Goal: Transaction & Acquisition: Purchase product/service

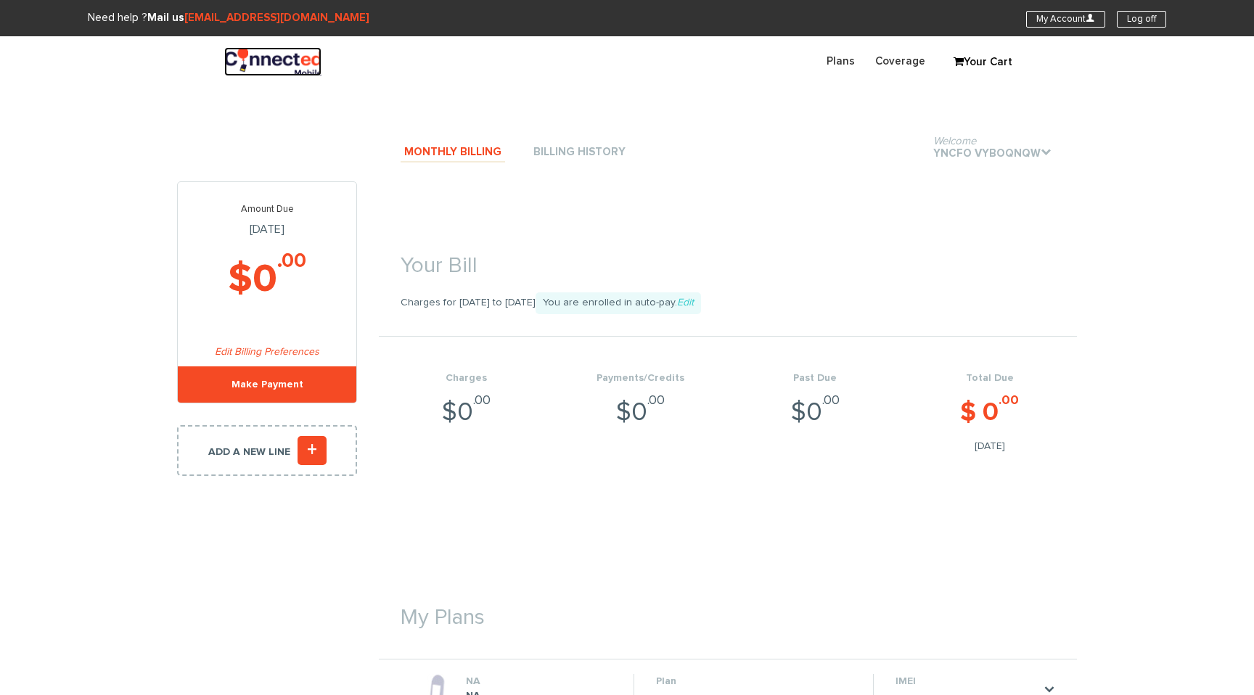
click at [257, 62] on img at bounding box center [272, 61] width 97 height 29
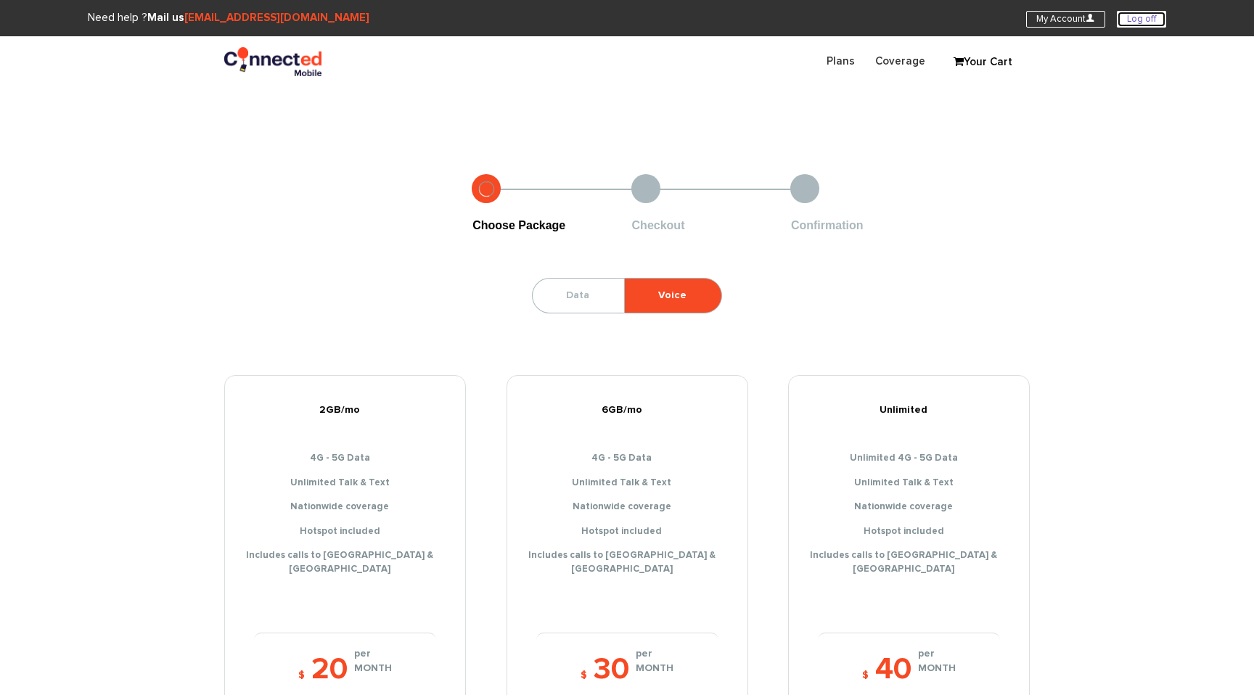
click at [1147, 15] on link "Log off" at bounding box center [1140, 19] width 49 height 17
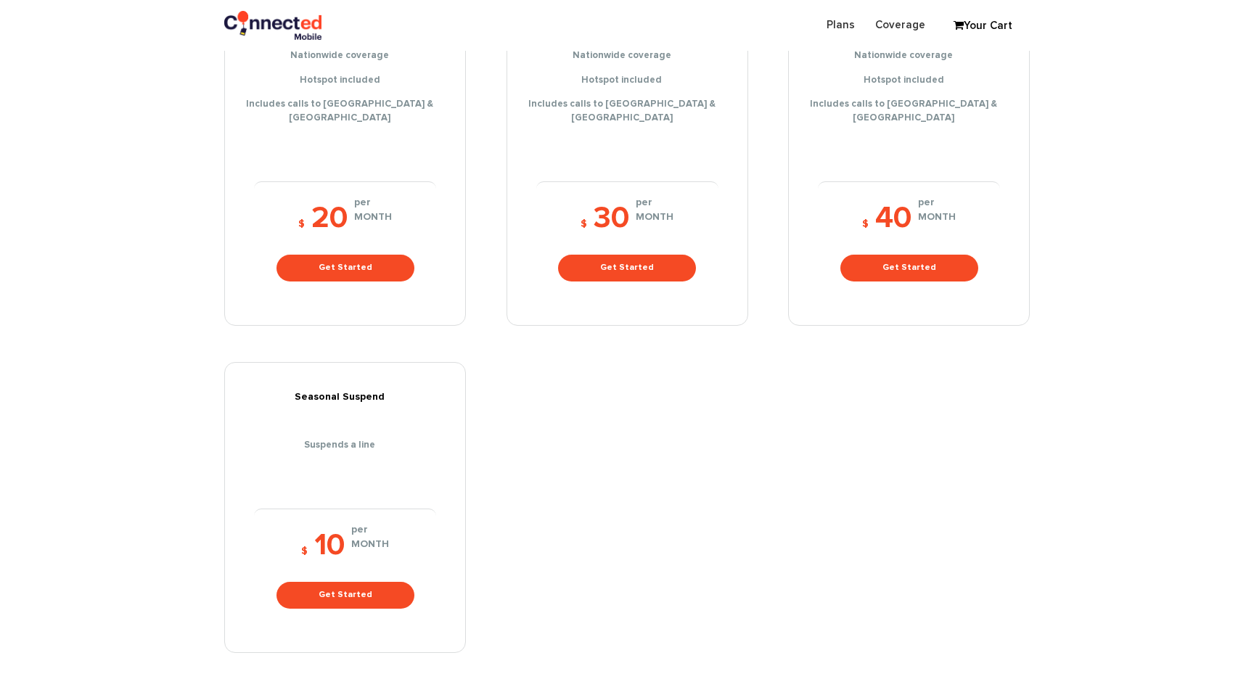
scroll to position [403, 0]
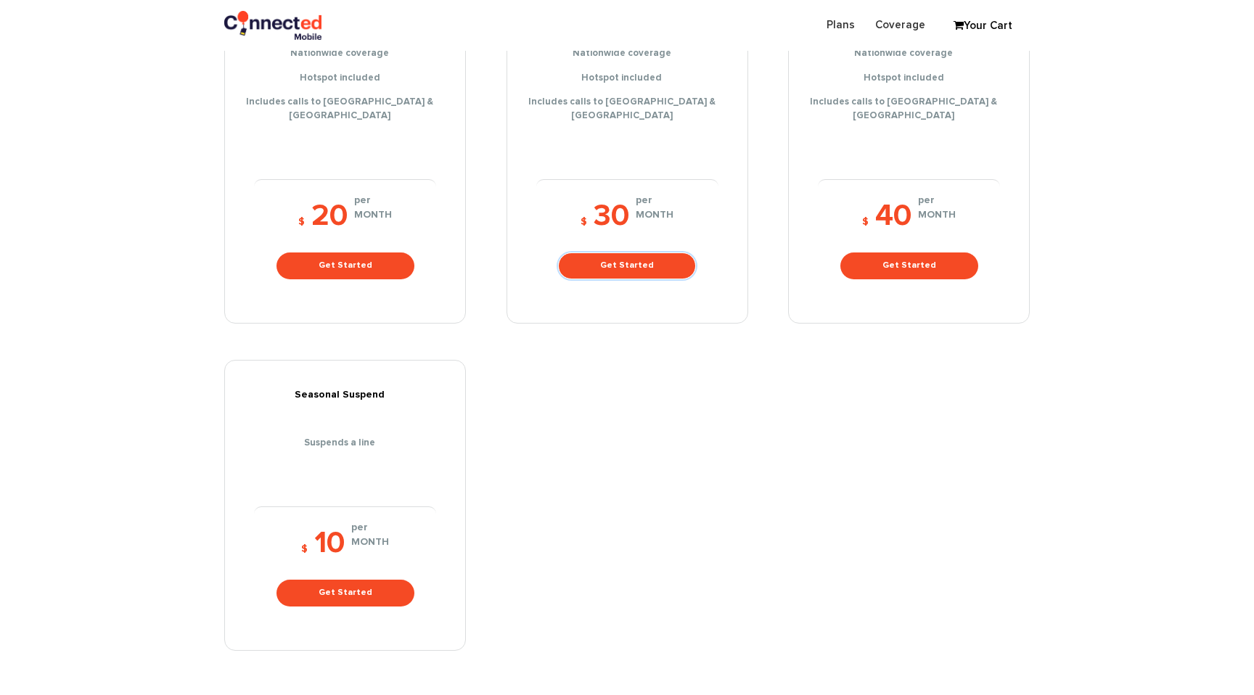
click at [619, 257] on link "Get Started" at bounding box center [627, 265] width 138 height 27
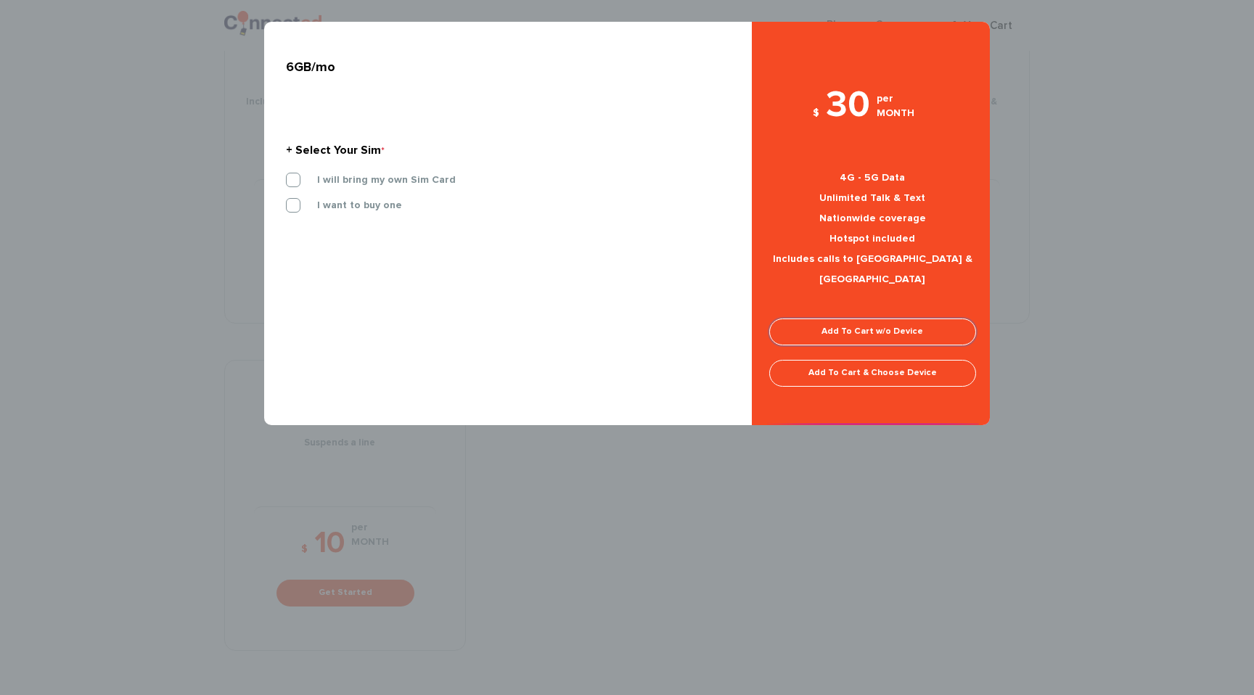
click at [870, 318] on link "Add To Cart w/o Device" at bounding box center [872, 331] width 207 height 27
click at [295, 205] on label "I want to buy one" at bounding box center [348, 205] width 107 height 13
click at [286, 201] on input "I want to buy one" at bounding box center [286, 201] width 0 height 0
click at [916, 318] on link "Add To Cart w/o Device" at bounding box center [872, 331] width 207 height 27
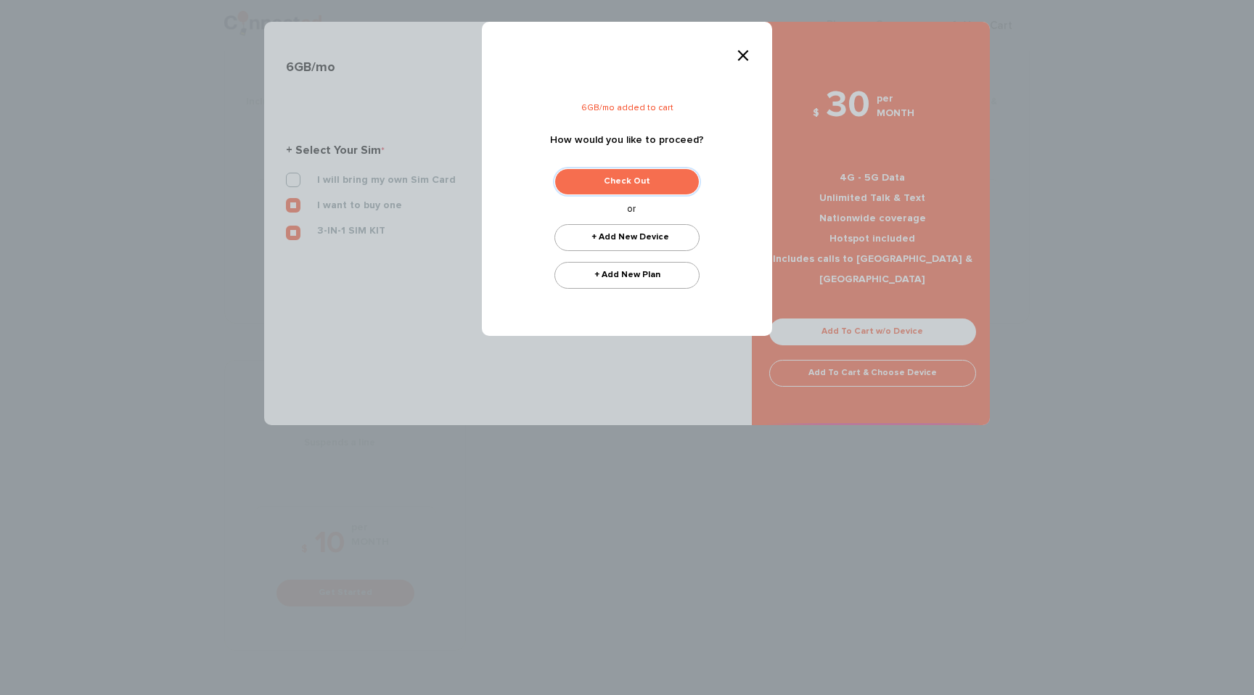
click at [643, 182] on link "Check Out" at bounding box center [626, 181] width 145 height 27
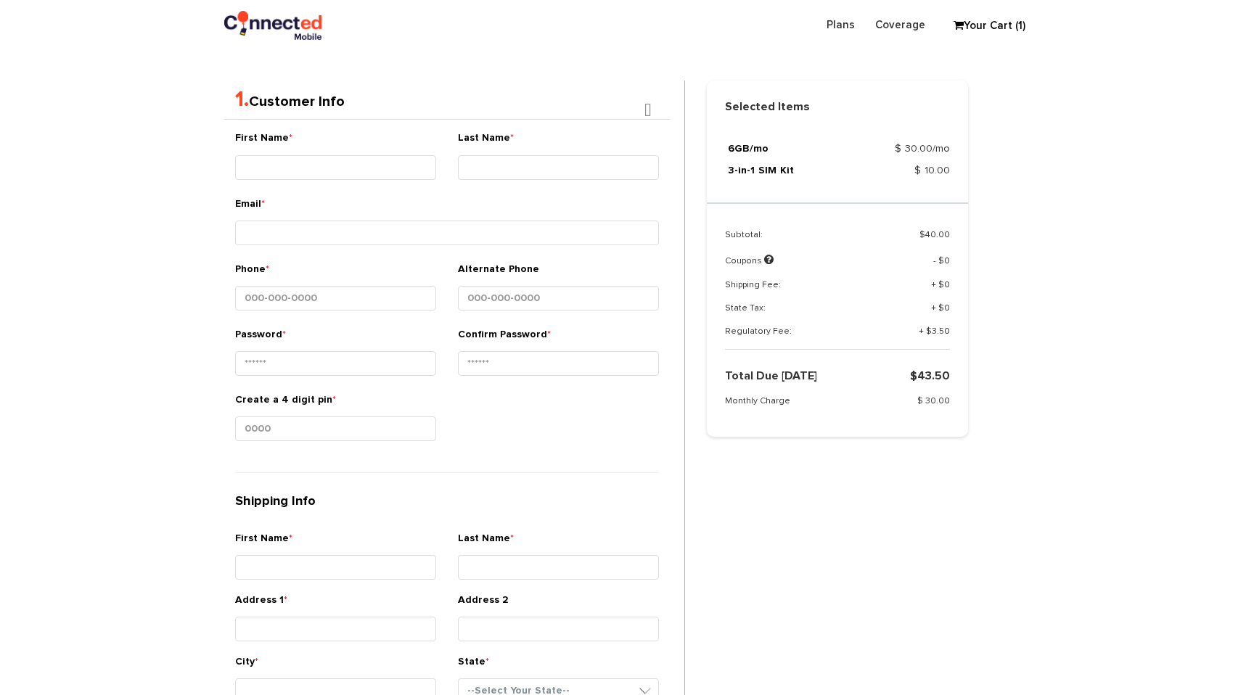
scroll to position [307, 0]
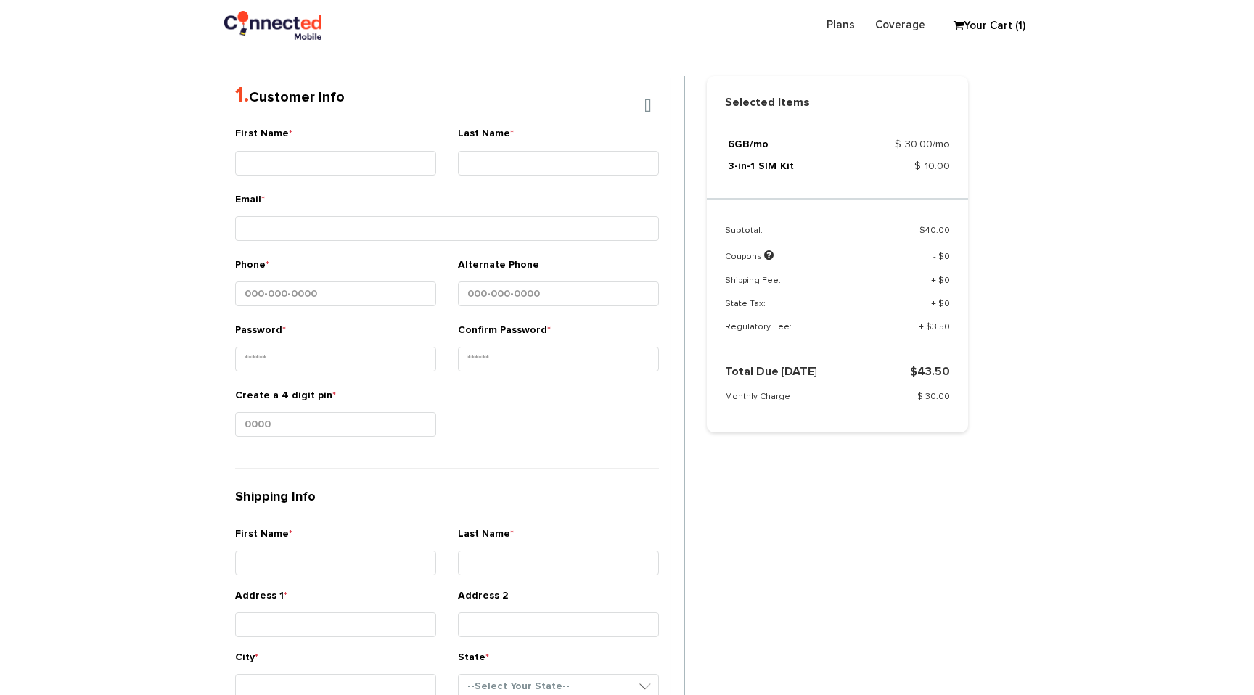
type input "Paki"
type input "[PERSON_NAME]"
type input "[EMAIL_ADDRESS][DOMAIN_NAME]"
type input "138-254-3994"
type input "Ipsa fugit expedit"
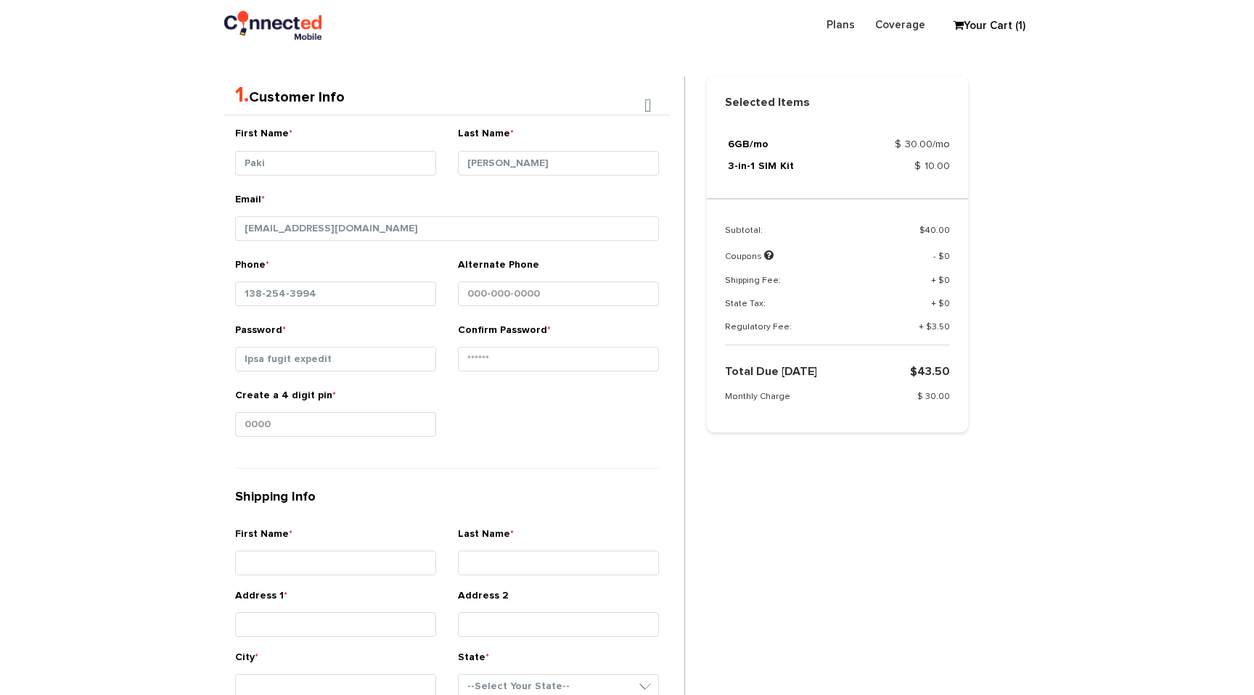
type input "Ipsa fugit expedit"
type input "Labo"
type input "Serena"
type input "Hill"
type input "56 East Rocky Cowley Avenue"
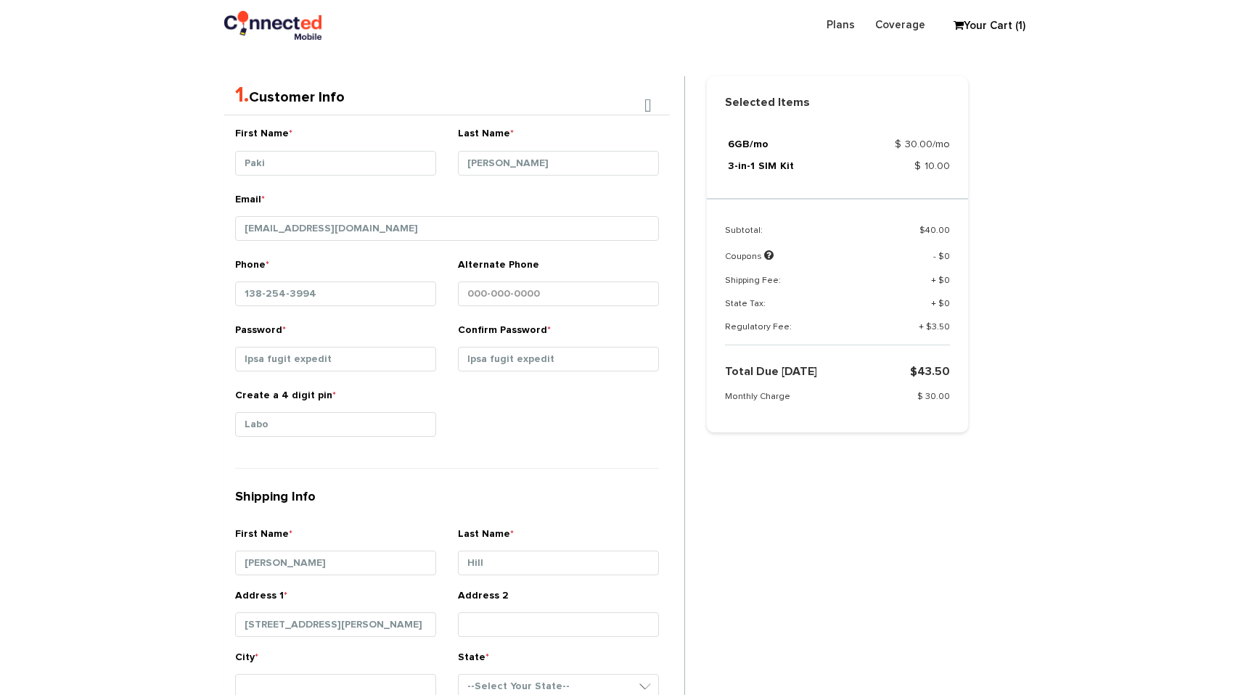
type input "Molestiae error in o"
type input "Amet ducimus aut c"
type input "75182"
select select "TX"
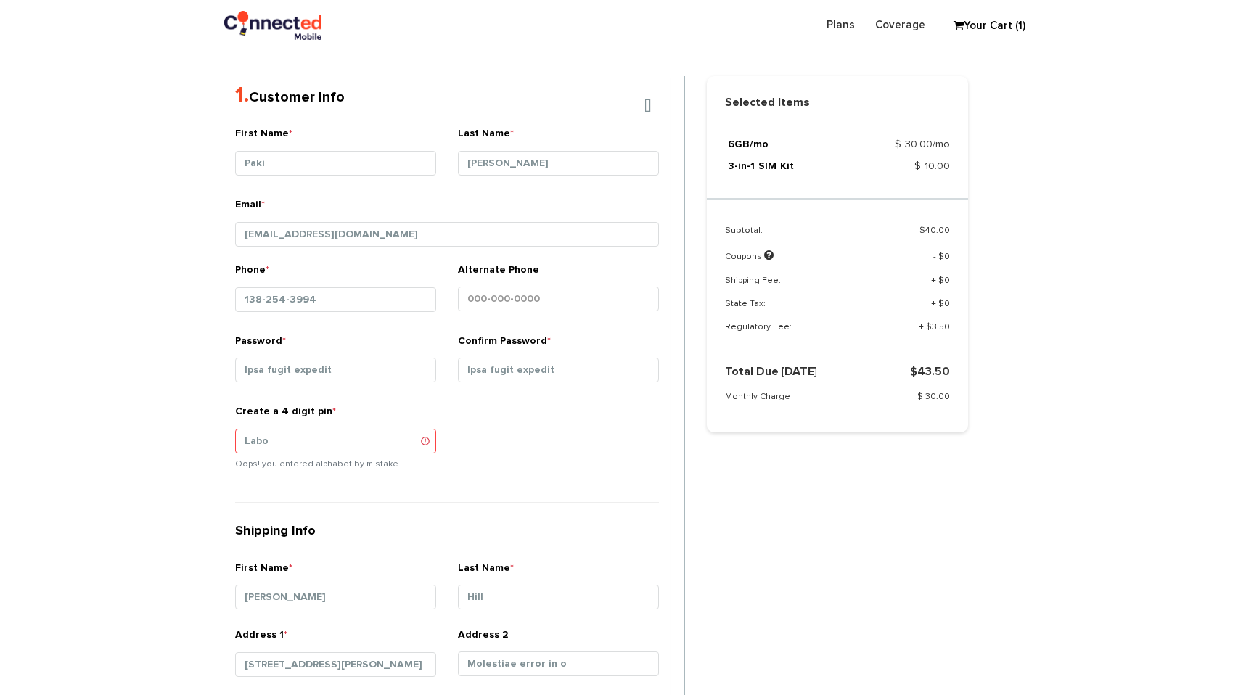
type input "Melinda"
type input "Rocha"
type input "qevocyfe@mailinator.com"
type input "154-133-7170"
type input "Ab dolor quaerat qua"
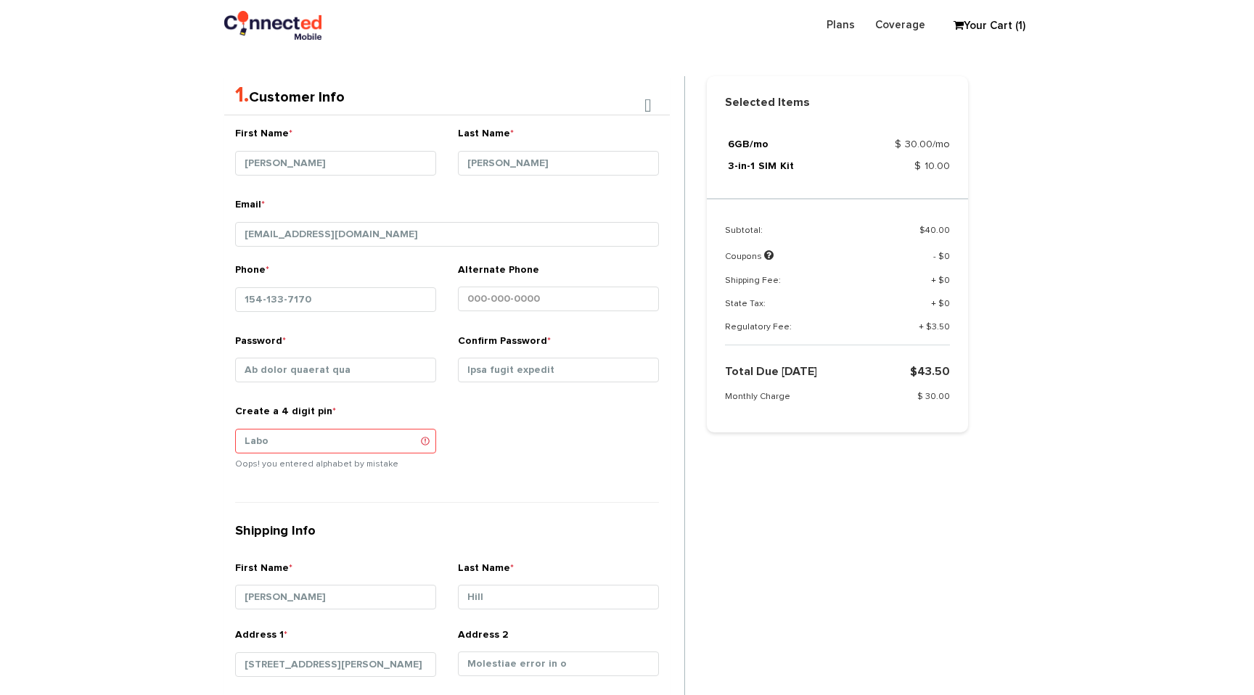
type input "Ab dolor quaerat qua"
type input "Quis"
type input "Uma"
type input "Frye"
type input "83 South Milton Avenue"
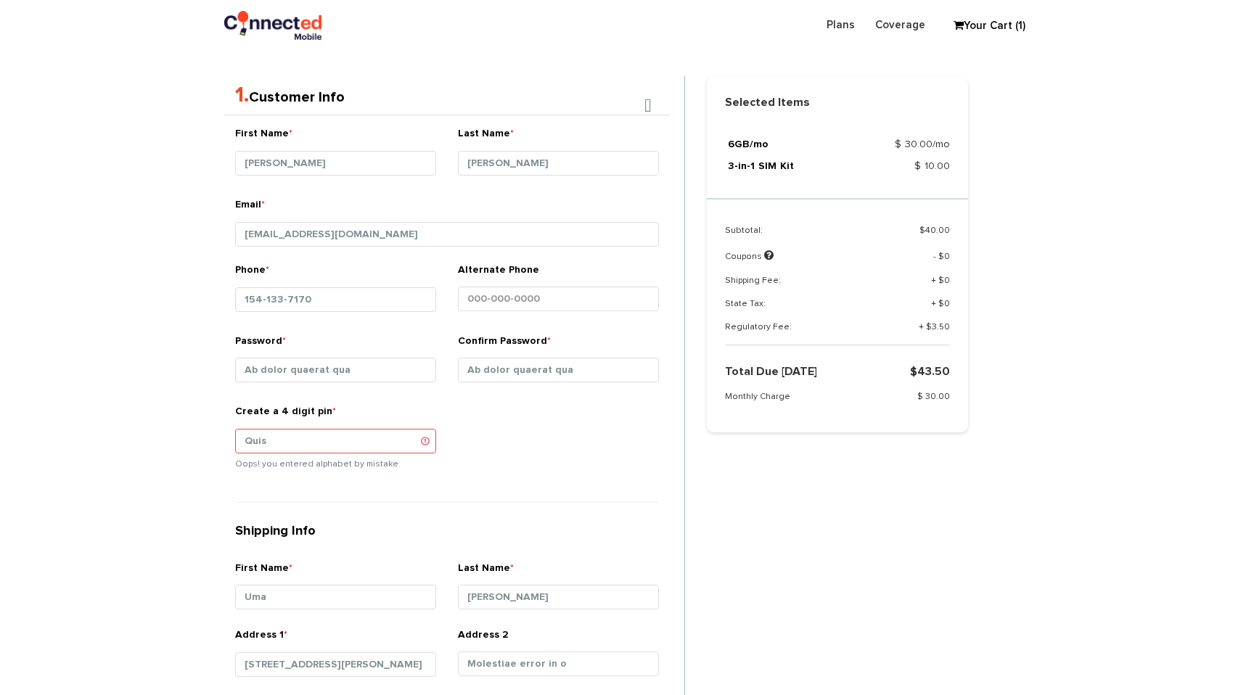
type input "Nobis qui ipsam debi"
type input "Est rerum ab cupidit"
select select "OR"
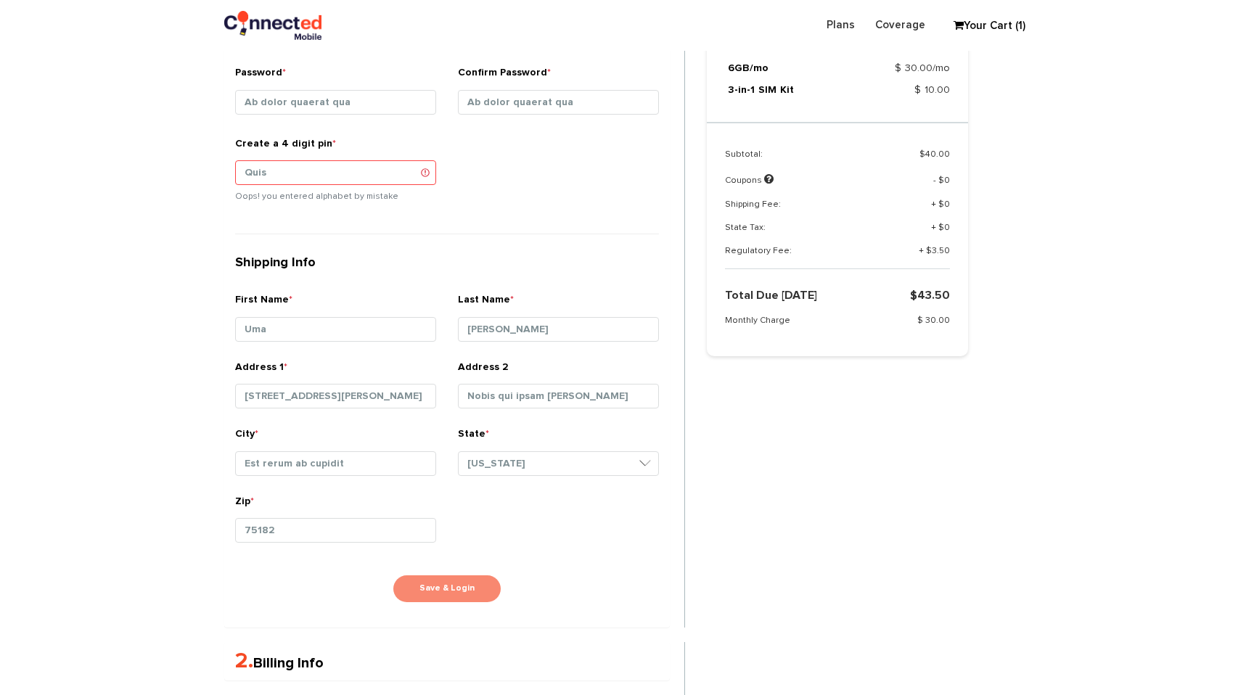
scroll to position [0, 0]
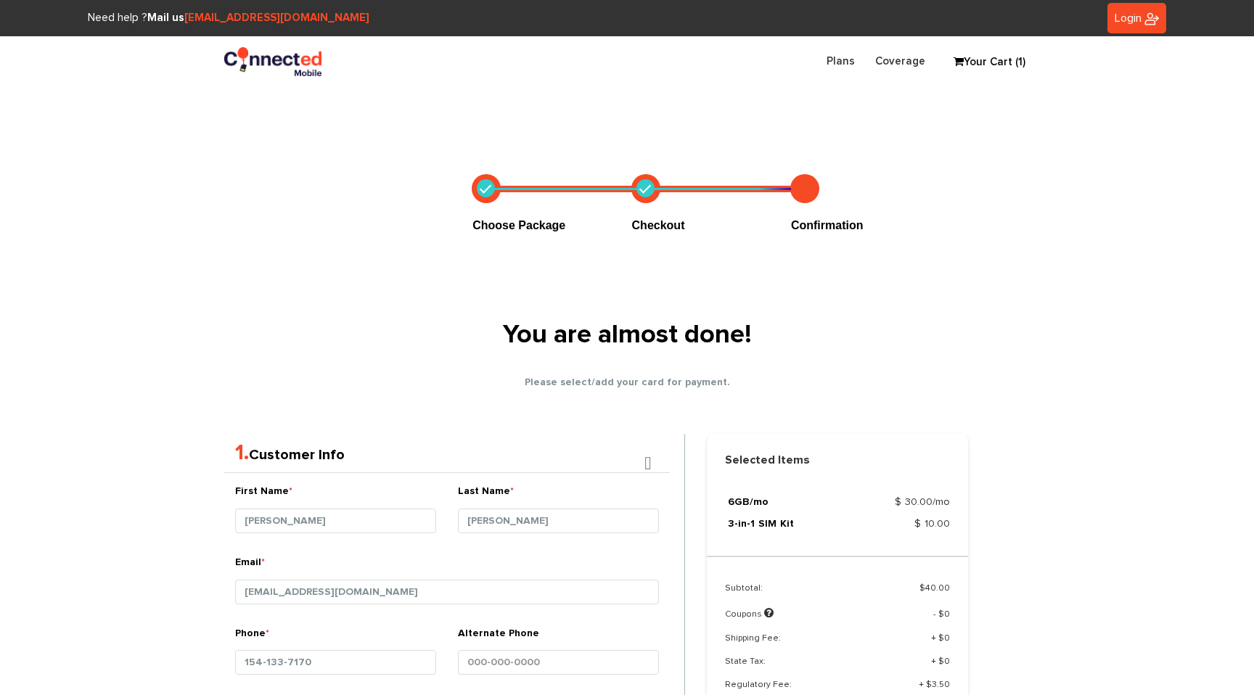
click at [656, 25] on div "Login Sign into your account Forgot? SIGN IN" at bounding box center [940, 18] width 627 height 31
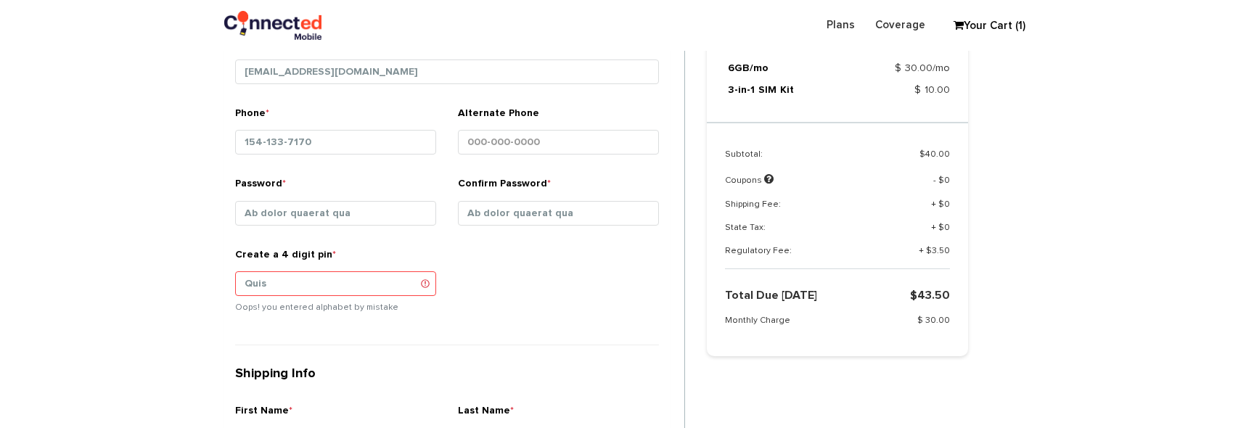
scroll to position [469, 0]
click at [277, 280] on input "Quis" at bounding box center [335, 284] width 201 height 25
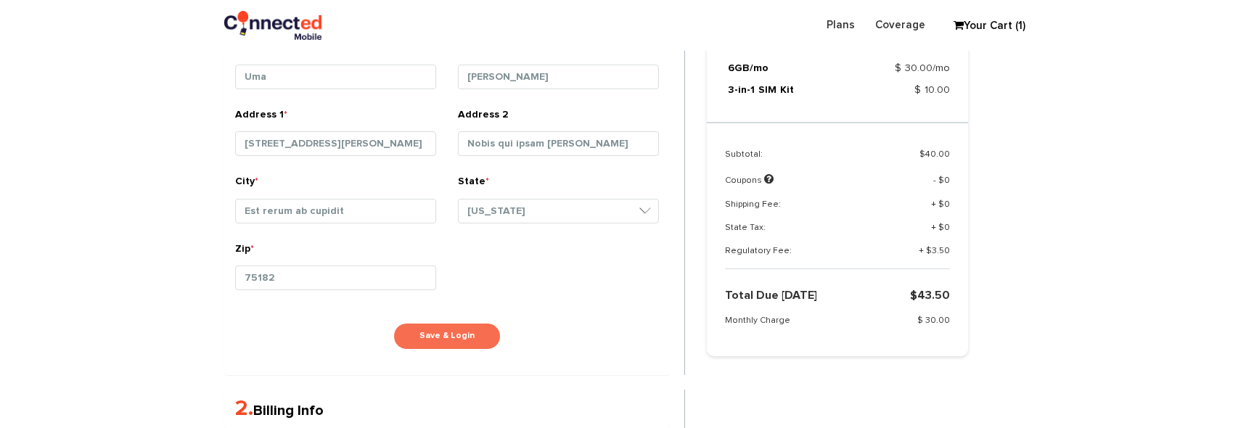
scroll to position [821, 0]
type input "1234"
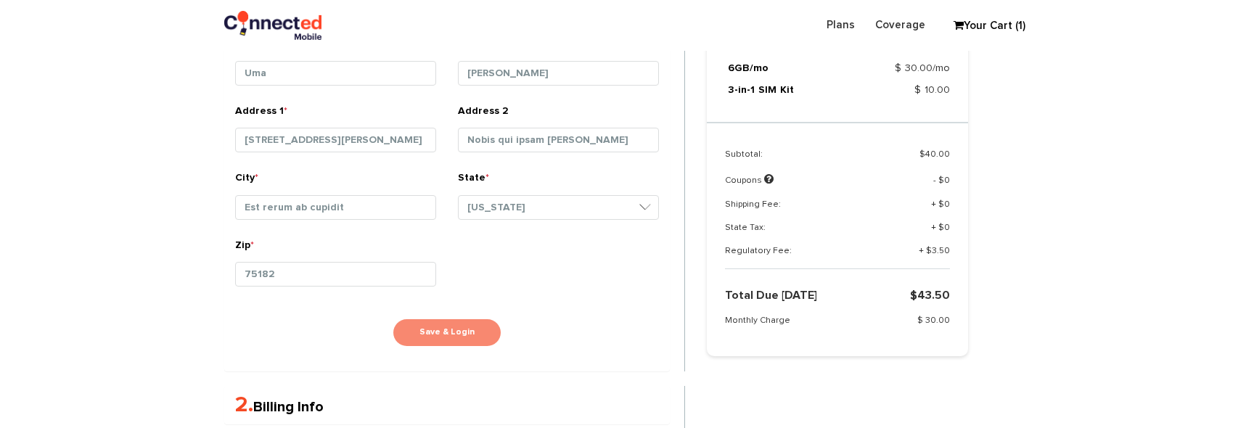
scroll to position [826, 0]
click at [444, 331] on button "Save & Login" at bounding box center [446, 331] width 107 height 27
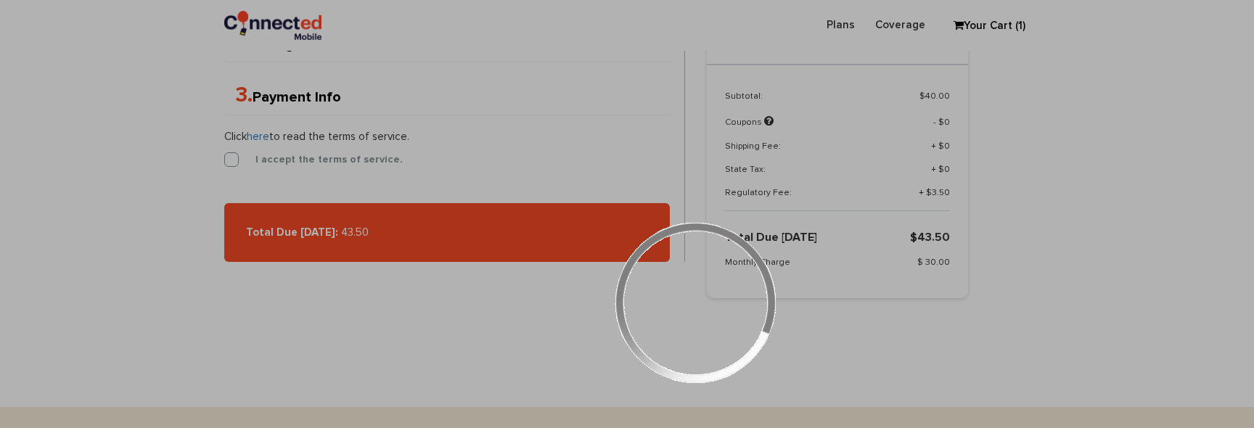
scroll to position [1195, 0]
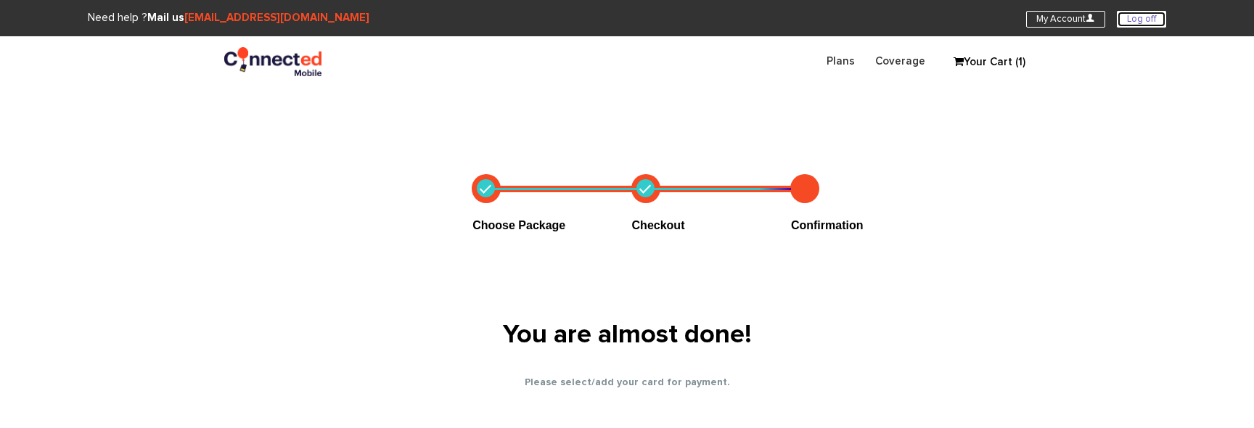
drag, startPoint x: 1155, startPoint y: 17, endPoint x: 1148, endPoint y: 77, distance: 60.6
click at [1155, 17] on link "Log off" at bounding box center [1140, 19] width 49 height 17
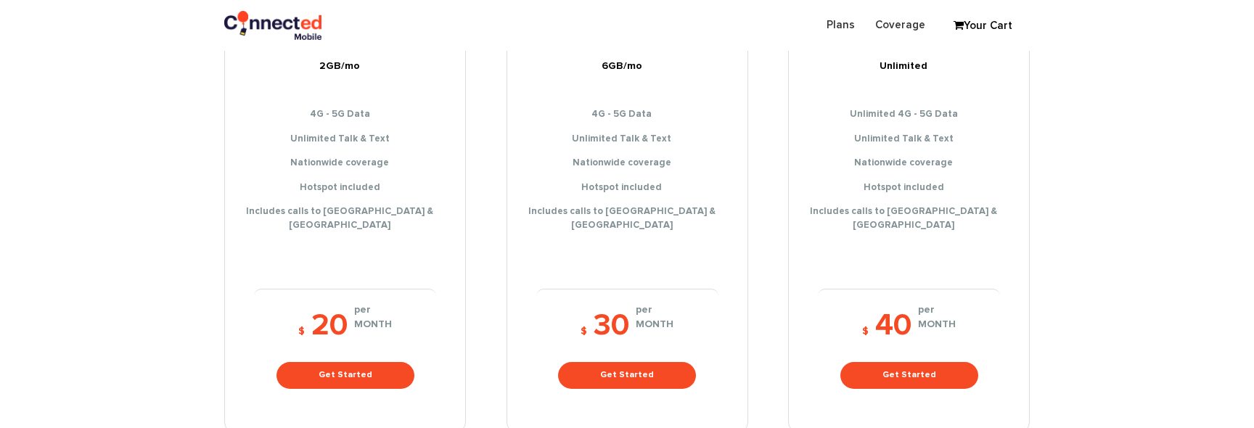
scroll to position [292, 0]
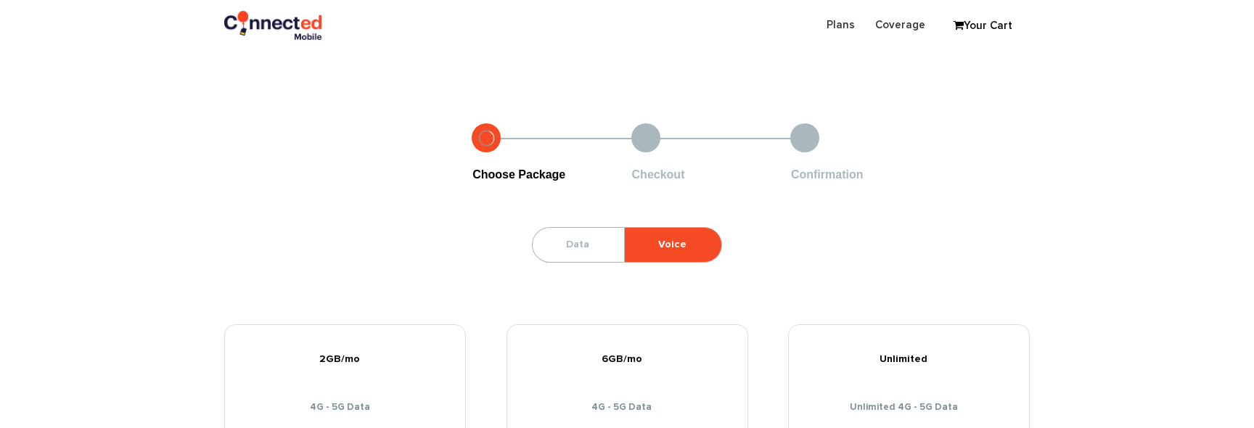
scroll to position [449, 0]
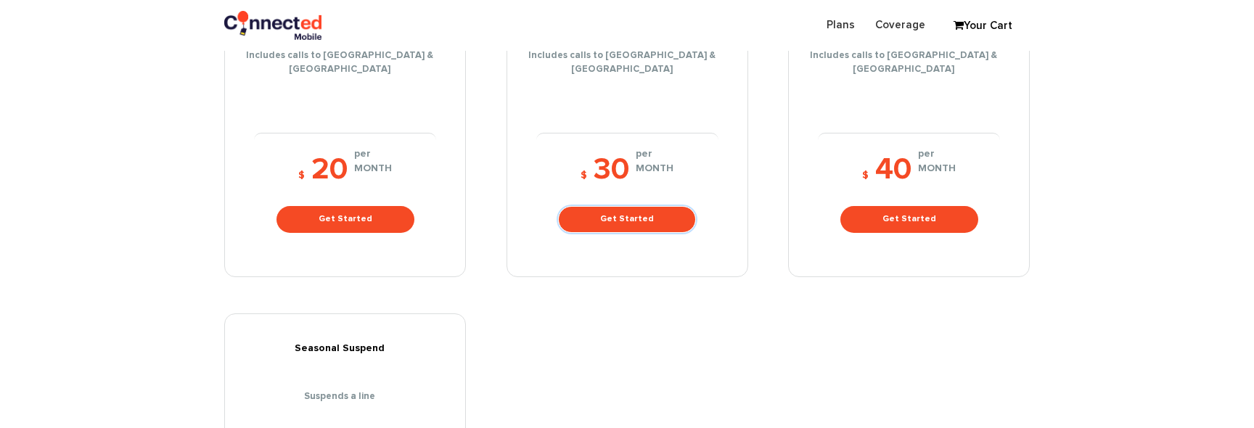
click at [636, 212] on link "Get Started" at bounding box center [627, 219] width 138 height 27
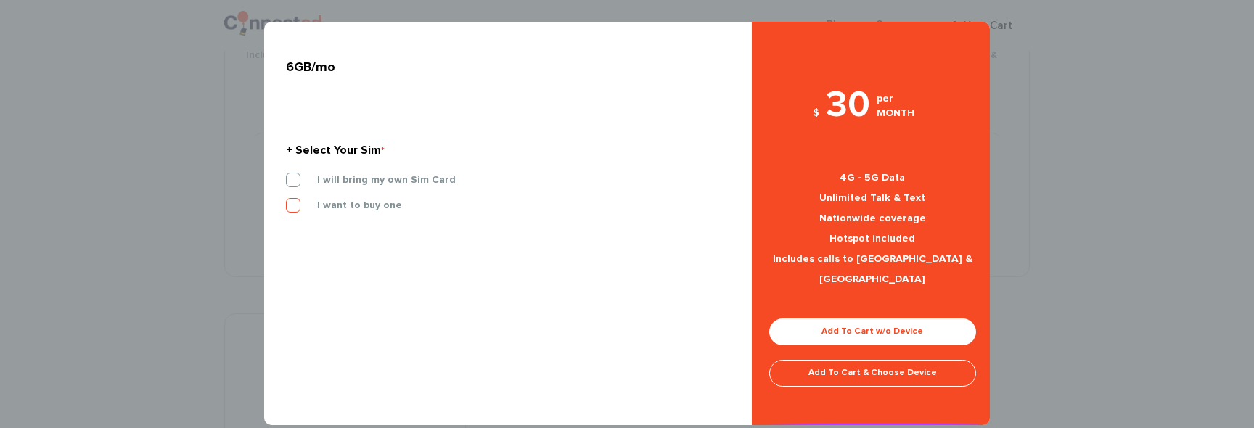
click at [297, 208] on label "I want to buy one" at bounding box center [348, 205] width 107 height 13
click at [286, 201] on input "I want to buy one" at bounding box center [286, 201] width 0 height 0
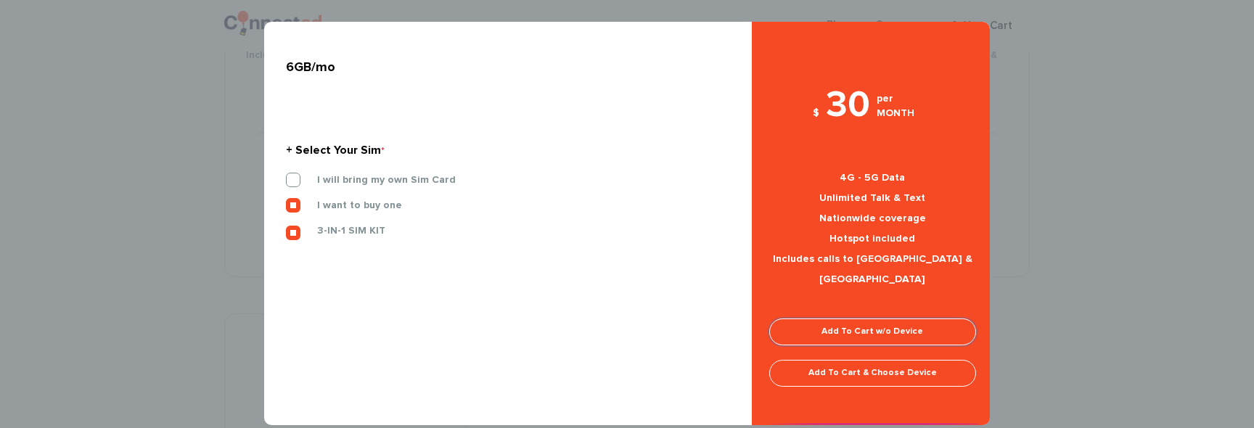
click at [918, 318] on link "Add To Cart w/o Device" at bounding box center [872, 331] width 207 height 27
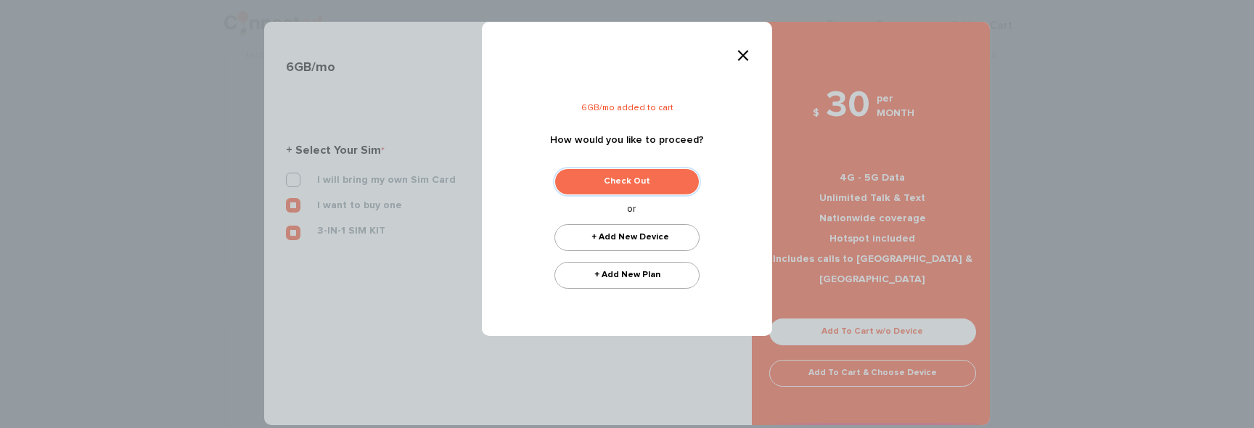
click at [583, 194] on link "Check Out" at bounding box center [626, 181] width 145 height 27
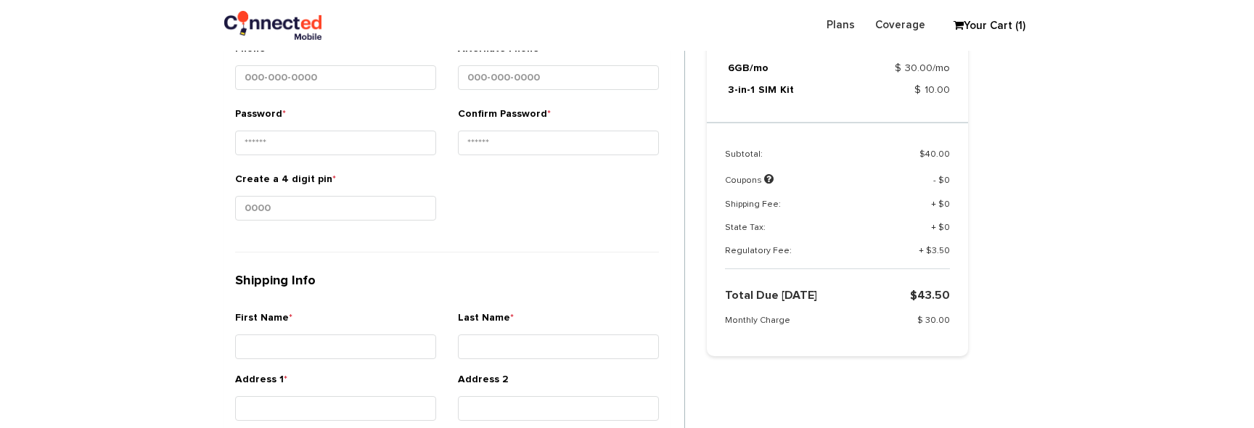
scroll to position [530, 0]
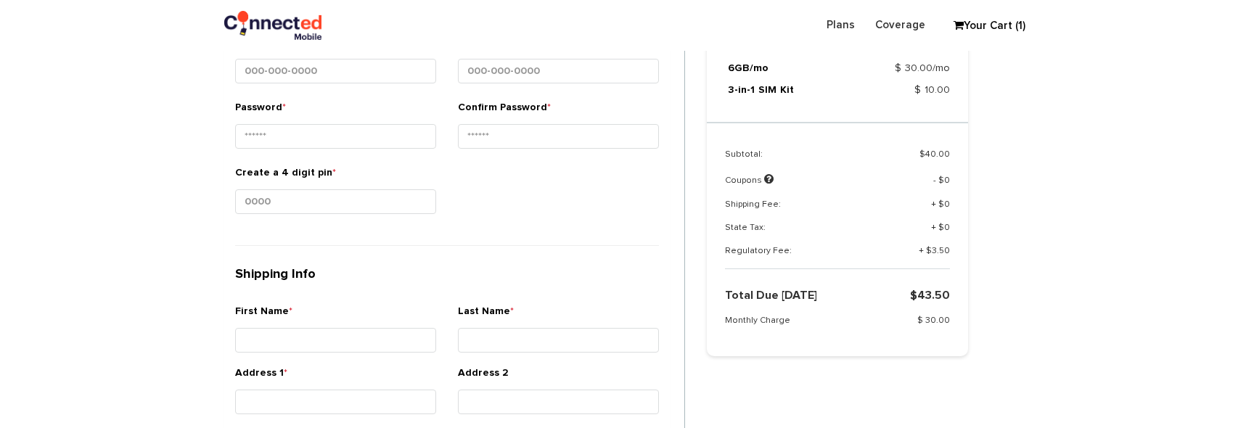
drag, startPoint x: 313, startPoint y: 231, endPoint x: 465, endPoint y: 230, distance: 152.3
click at [465, 230] on div "First Name * Last Name * Email * Phone * *" at bounding box center [446, 226] width 445 height 669
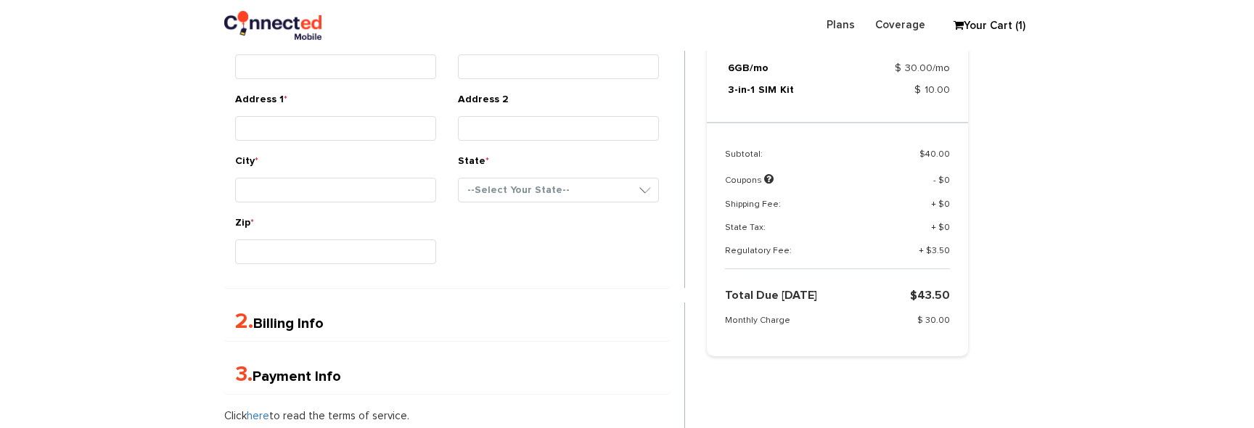
scroll to position [805, 0]
drag, startPoint x: 350, startPoint y: 276, endPoint x: 535, endPoint y: 269, distance: 185.1
click at [504, 270] on div "Zip *" at bounding box center [446, 245] width 445 height 62
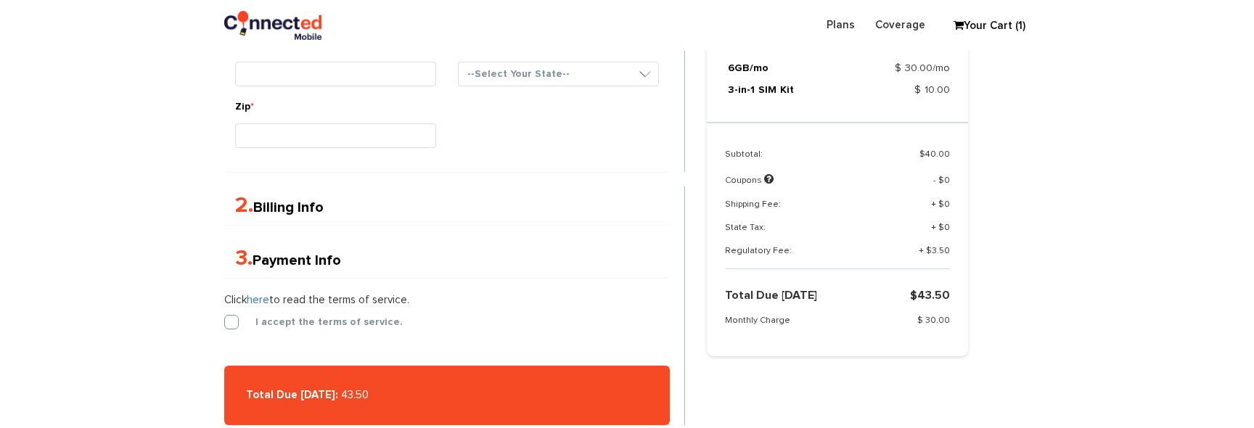
scroll to position [881, 0]
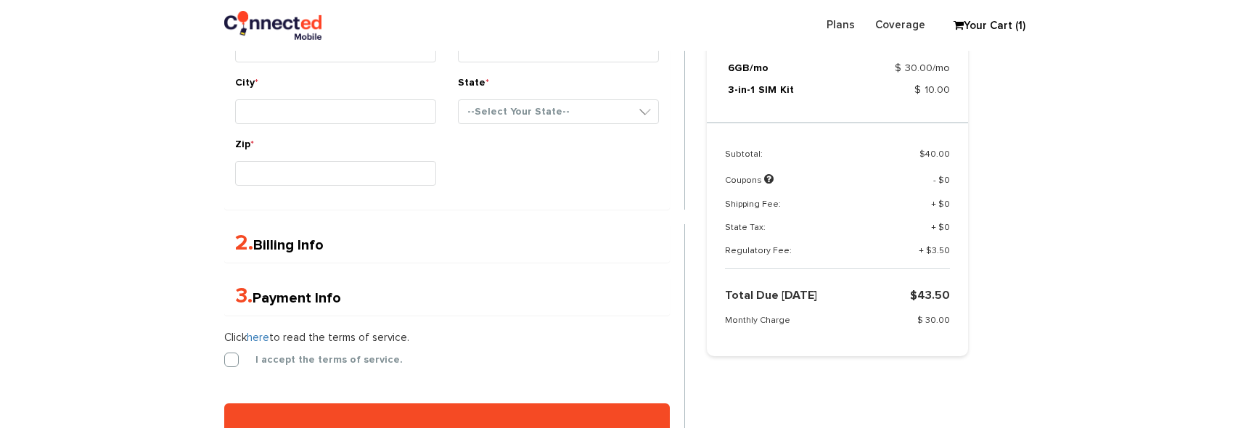
drag, startPoint x: 368, startPoint y: 190, endPoint x: 550, endPoint y: 226, distance: 185.7
click at [550, 226] on div "1. Customer Info First Name * Last Name * Email *" at bounding box center [454, 0] width 482 height 997
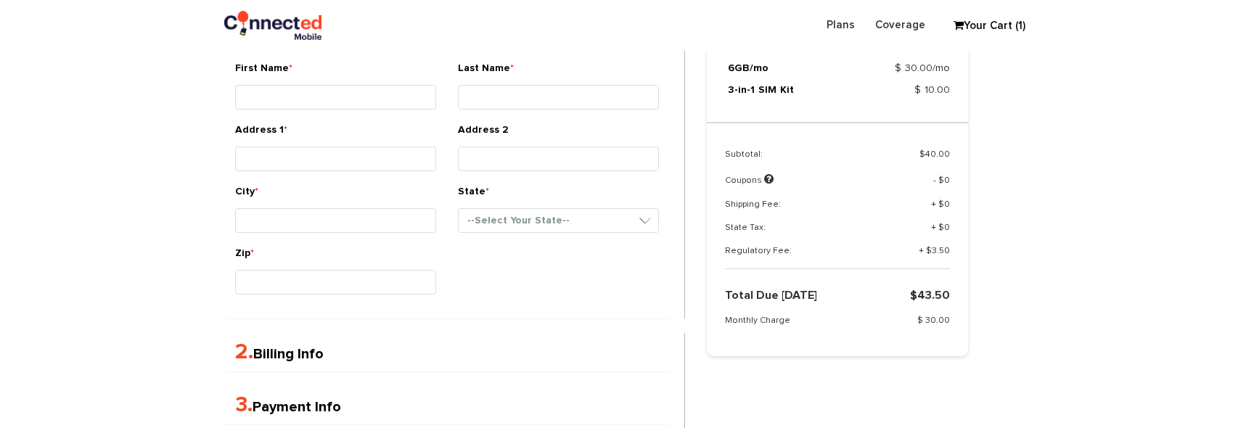
scroll to position [780, 0]
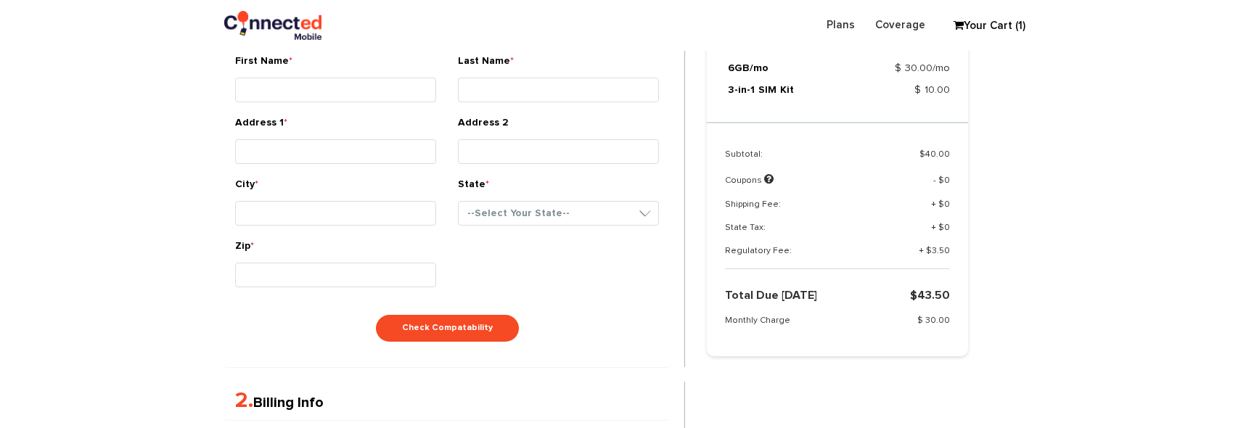
click at [821, 378] on div "1. Customer Info First Name * Last Name *" at bounding box center [626, 129] width 827 height 1053
click at [485, 326] on button "Check Compatability" at bounding box center [447, 328] width 143 height 27
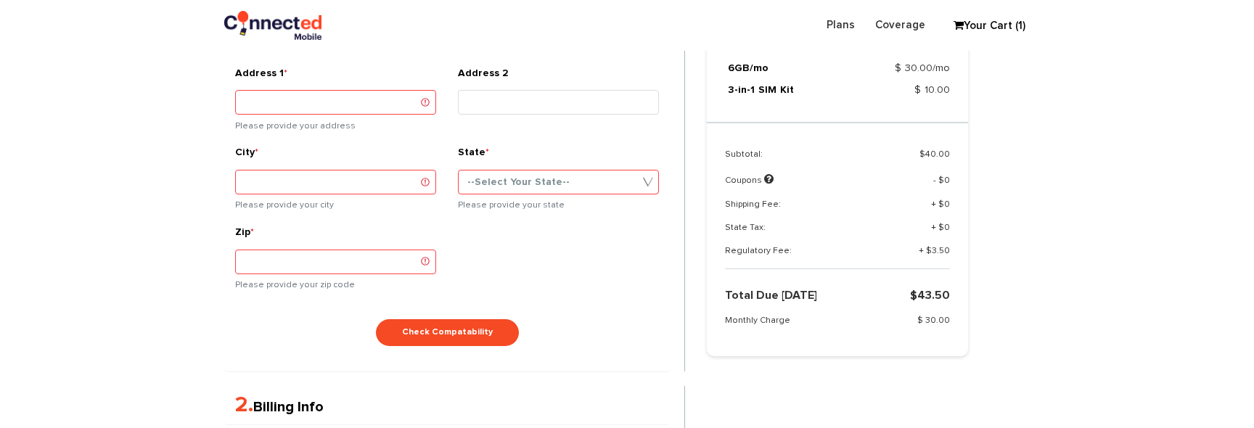
scroll to position [950, 0]
type input "George"
type input "Blake"
type input "xowofamexi@mailinator.com"
type input "139-931-3349"
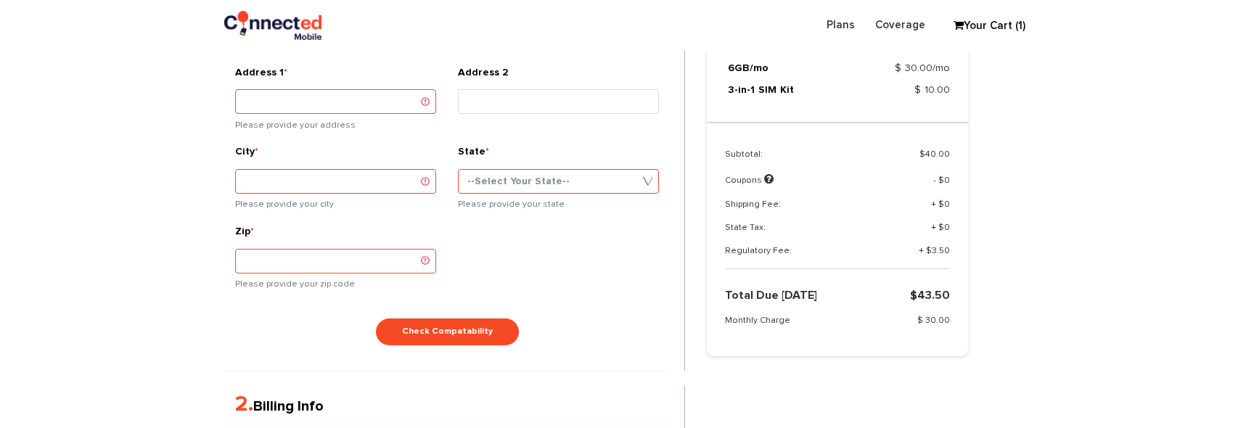
type input "Quis eos nemo ex eum"
type input "Maio"
type input "Jolie"
type input "Sandoval"
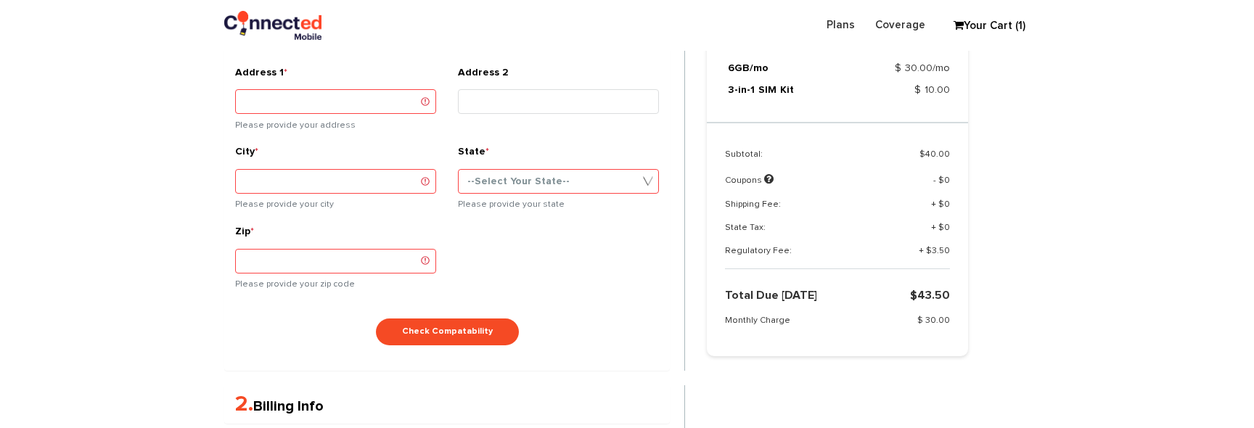
type input "45 New Freeway"
type input "Odio voluptatem Qui"
type input "Corrupti et fugiat"
type input "21969"
select select "WI"
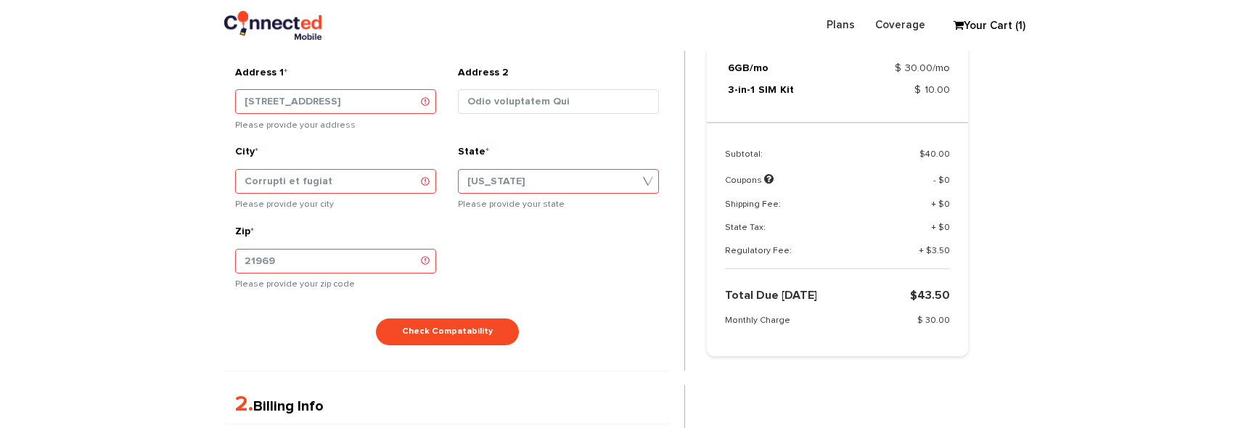
type input "Corrupti et fugiat"
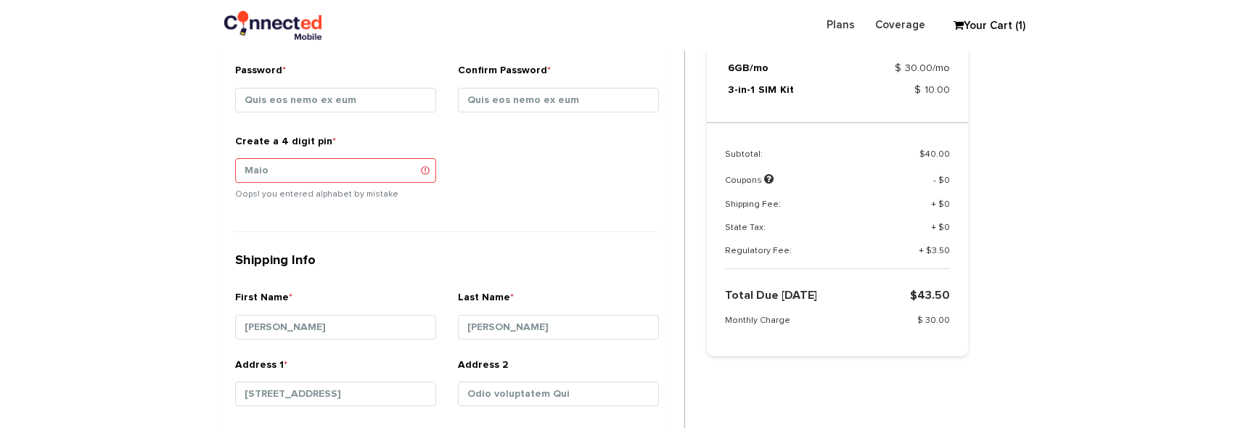
scroll to position [581, 0]
click at [271, 173] on input "Maio" at bounding box center [335, 172] width 201 height 25
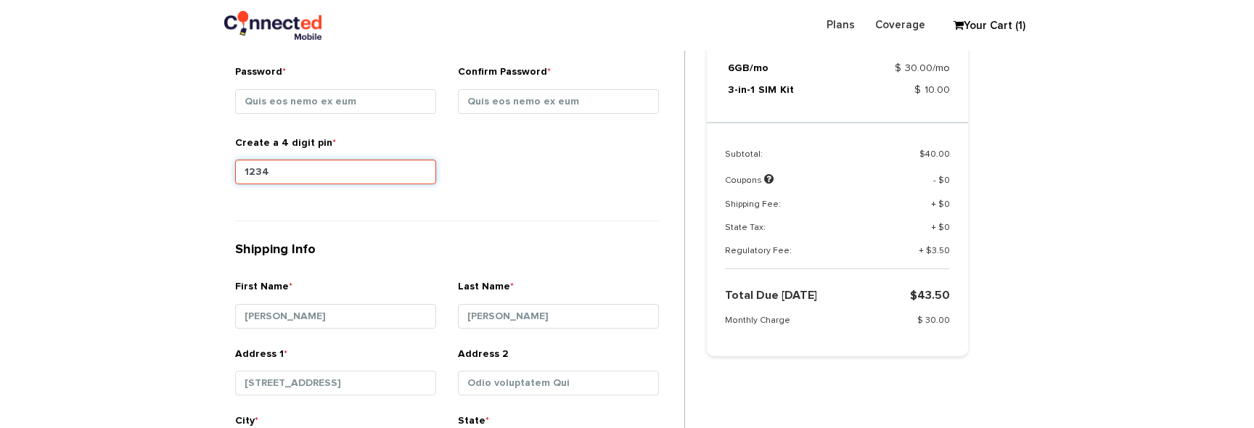
type input "1234"
click at [547, 189] on div "Create a 4 digit pin * 1234" at bounding box center [446, 171] width 445 height 71
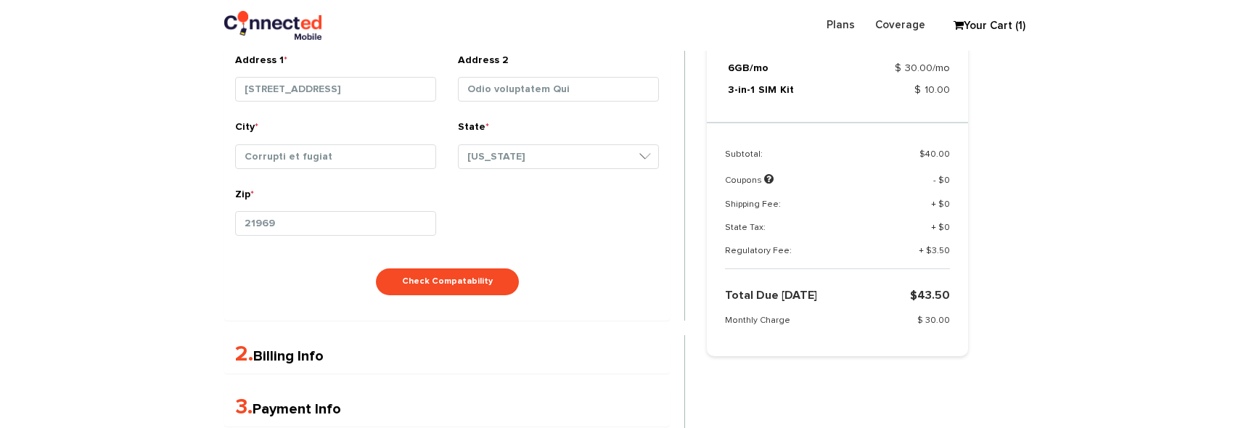
scroll to position [871, 0]
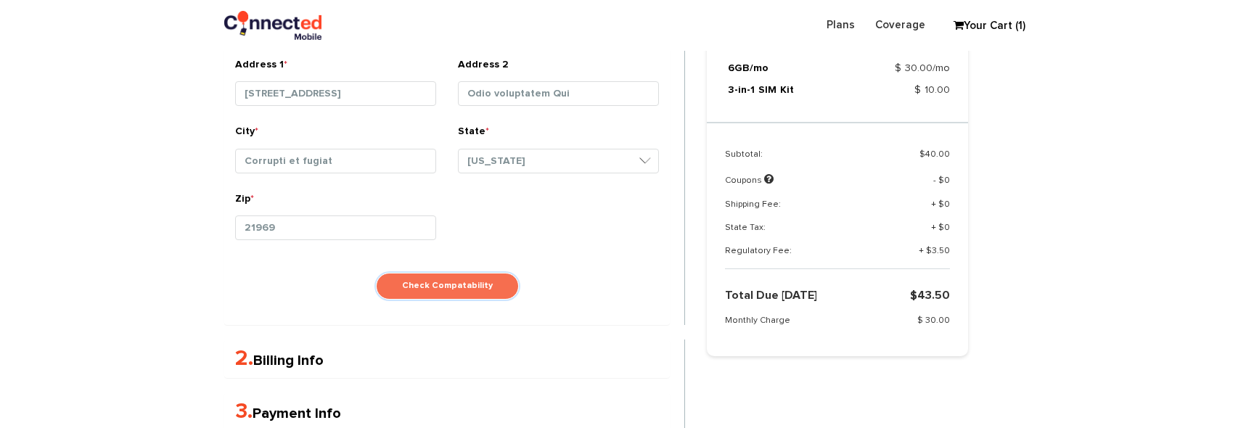
click at [472, 287] on button "Check Compatability" at bounding box center [447, 286] width 143 height 27
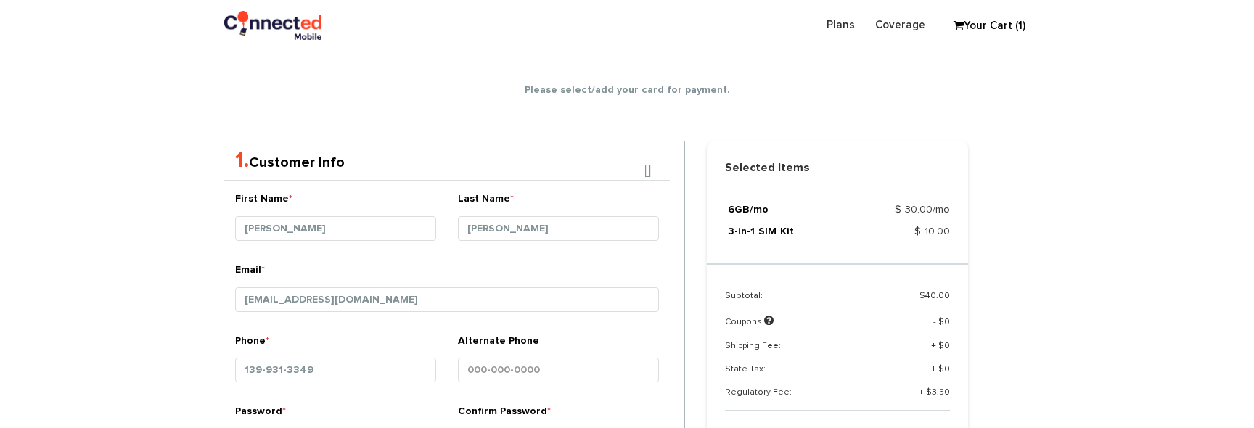
scroll to position [229, 0]
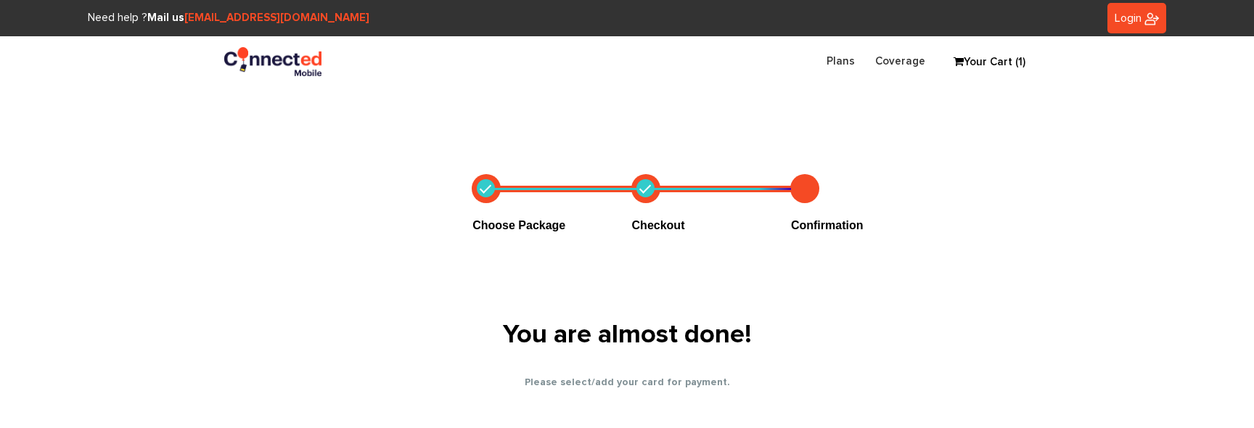
click at [749, 75] on div "Plans Coverage Login Sign into your account Forgot? SIGN IN Your Cart (1) Selec…" at bounding box center [626, 61] width 827 height 29
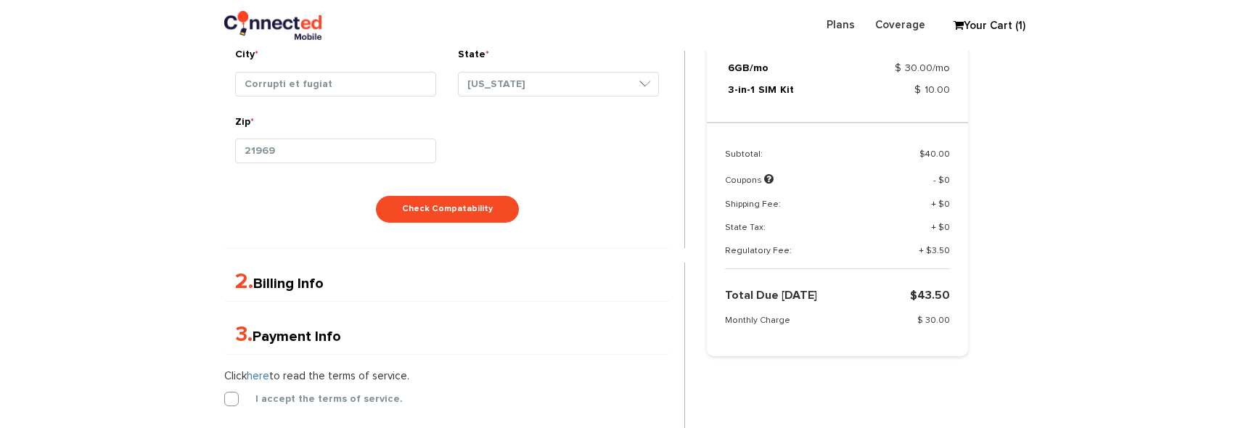
scroll to position [951, 0]
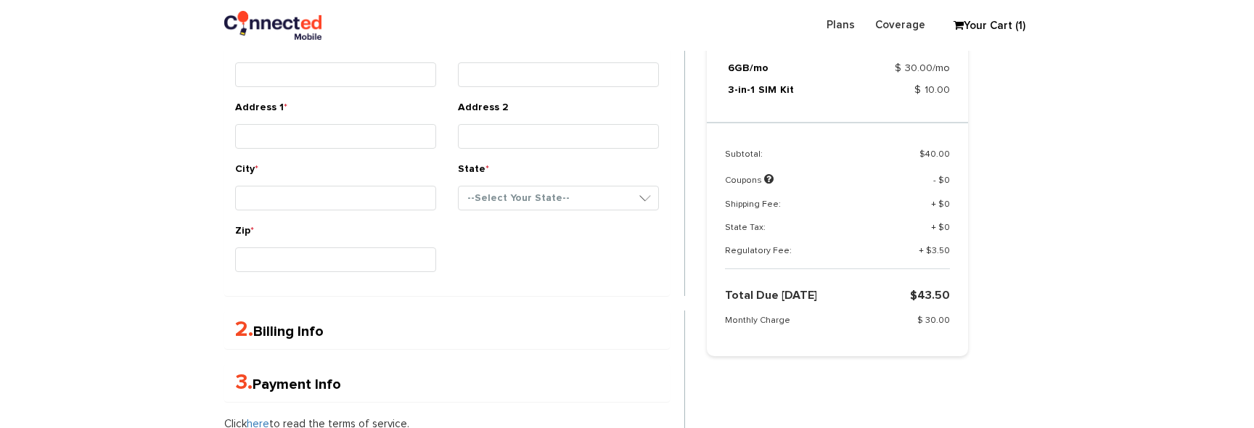
scroll to position [805, 0]
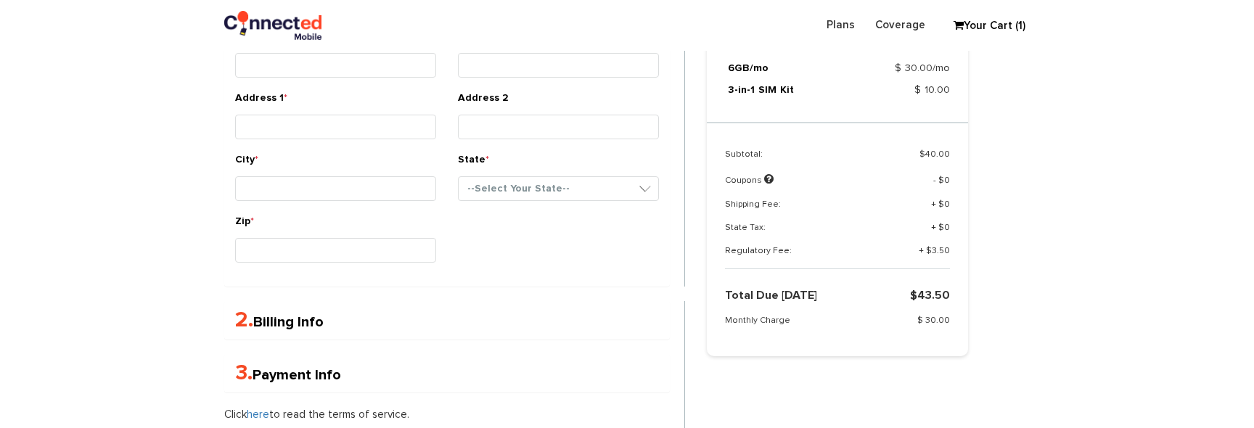
drag, startPoint x: 101, startPoint y: 342, endPoint x: 102, endPoint y: 354, distance: 12.4
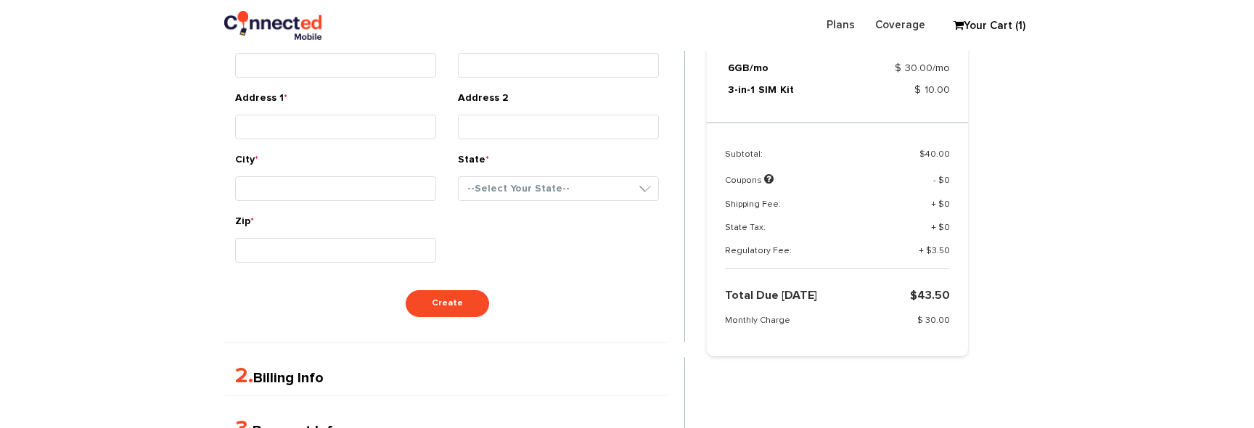
type input "Fay"
type input "Payne"
type input "wokogo@mailinator.com"
type input "Minima maiores nobis"
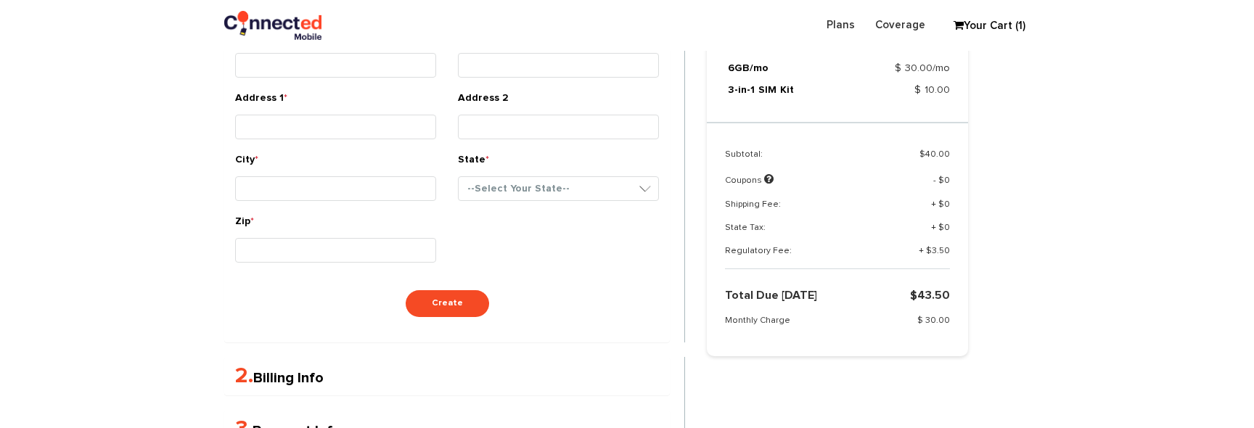
type input "Aper"
type input "Alfreda"
type input "Gill"
type input "193 Old Road"
type input "Sunt fugit numquam"
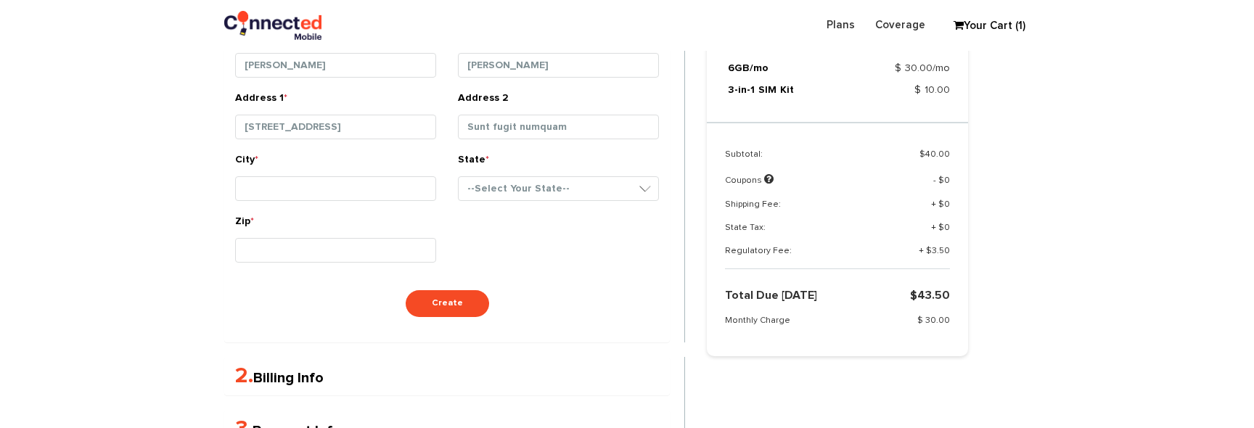
type input "Voluptates aut beata"
type input "52414"
select select "SC"
type input "Sunt fugit numquam"
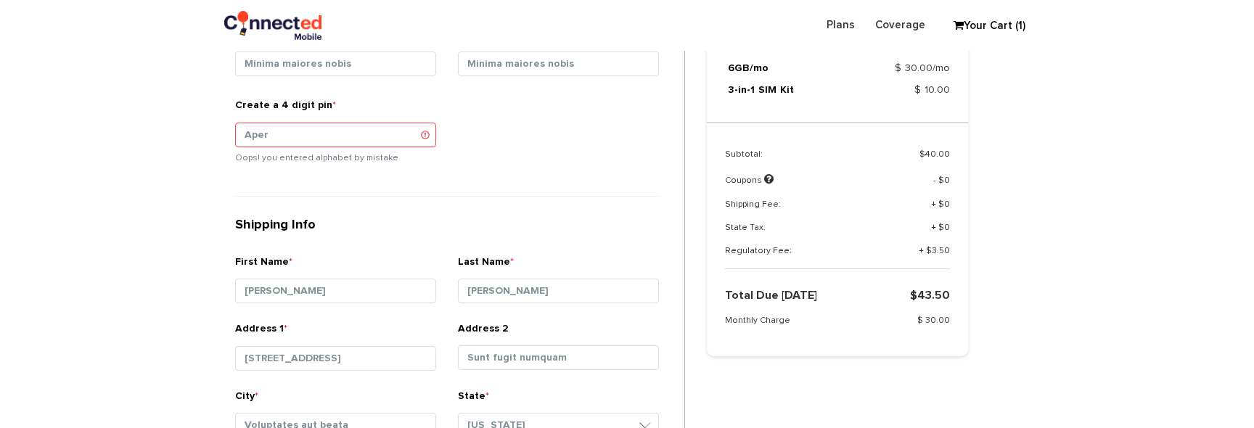
scroll to position [612, 0]
click at [326, 133] on input "Aper" at bounding box center [335, 135] width 201 height 25
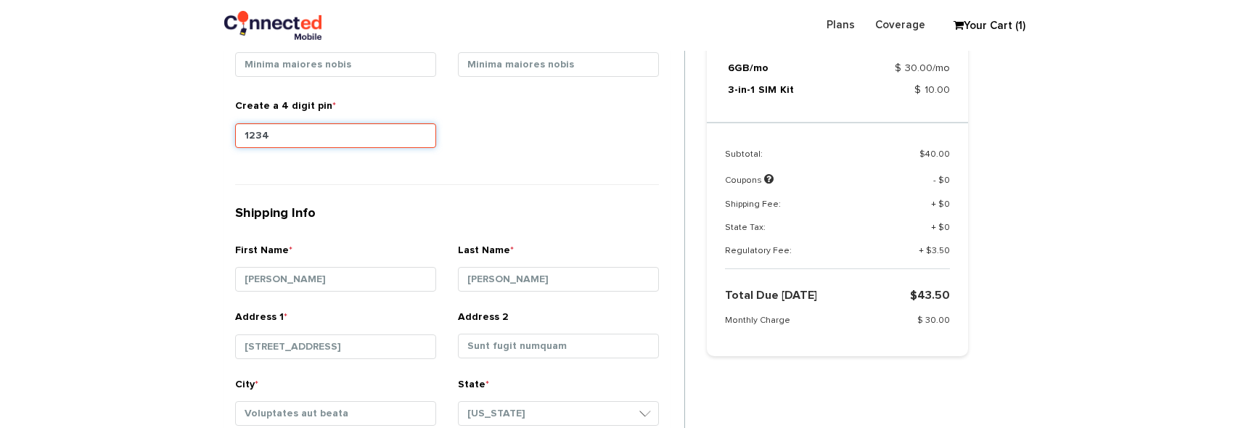
type input "1234"
click at [598, 152] on div "Create a 4 digit pin * 1234" at bounding box center [446, 134] width 445 height 71
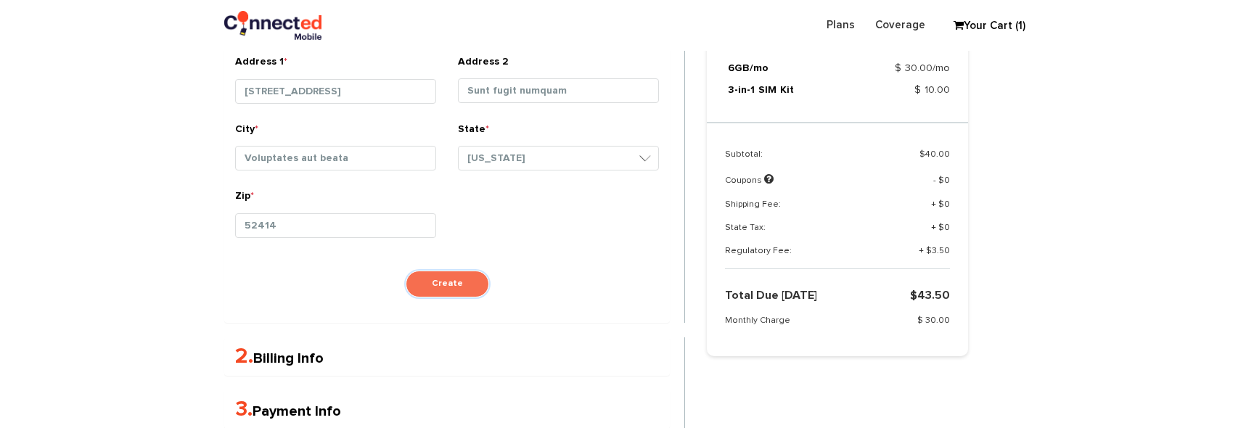
click at [453, 287] on button "Create" at bounding box center [447, 284] width 83 height 27
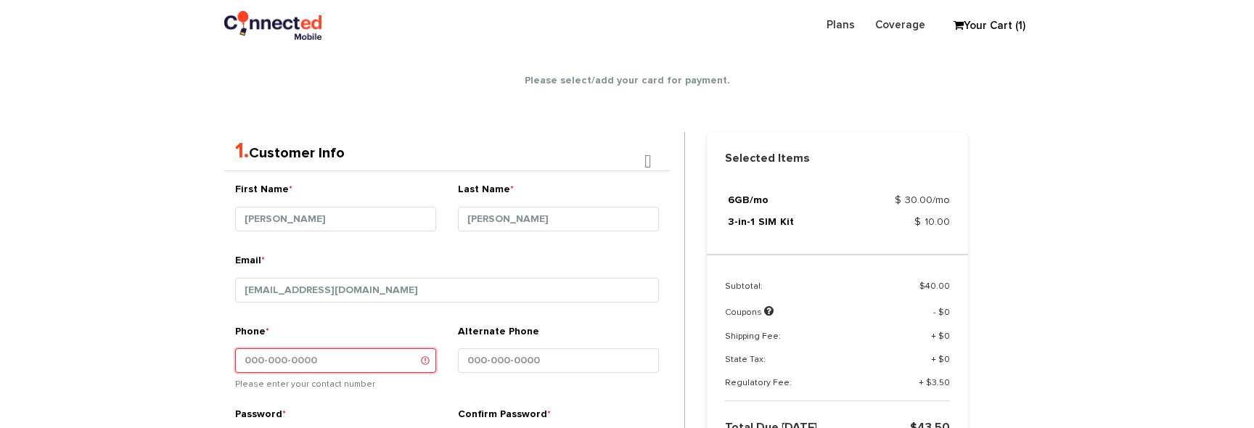
scroll to position [250, 0]
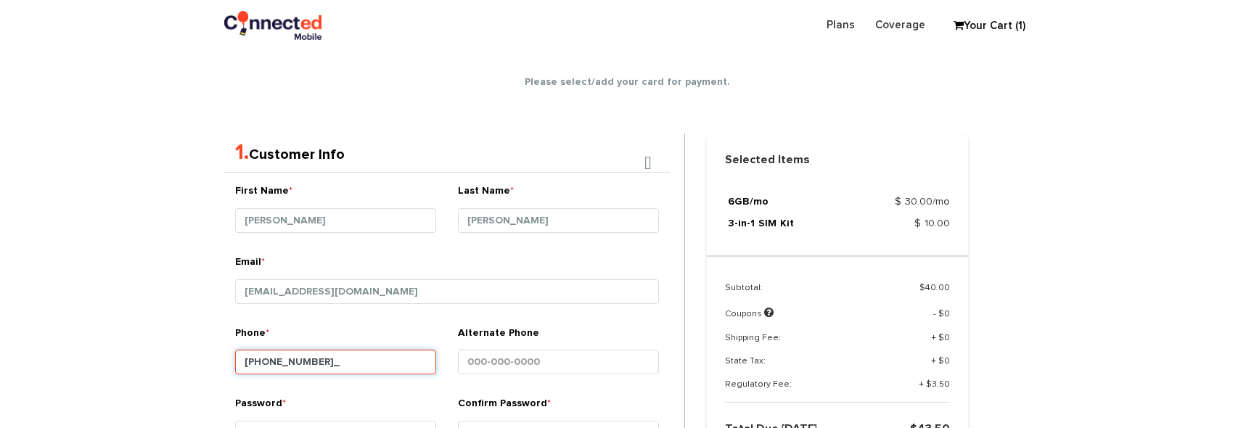
type input "123-123-1231"
drag, startPoint x: 539, startPoint y: 311, endPoint x: 499, endPoint y: 367, distance: 68.6
click at [538, 312] on small at bounding box center [447, 313] width 424 height 4
click at [483, 360] on input "Alternate Phone" at bounding box center [558, 362] width 201 height 25
click at [476, 362] on input "___-123-1231" at bounding box center [558, 362] width 201 height 25
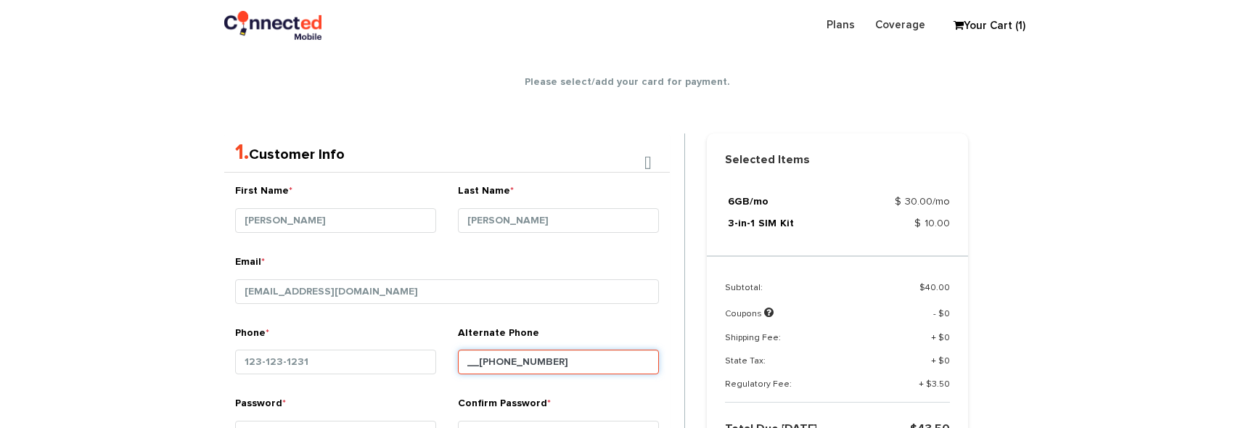
click at [470, 363] on input "__1-123-1231" at bounding box center [558, 362] width 201 height 25
click at [467, 363] on input "_11-123-1231" at bounding box center [558, 362] width 201 height 25
type input "111-123-1231"
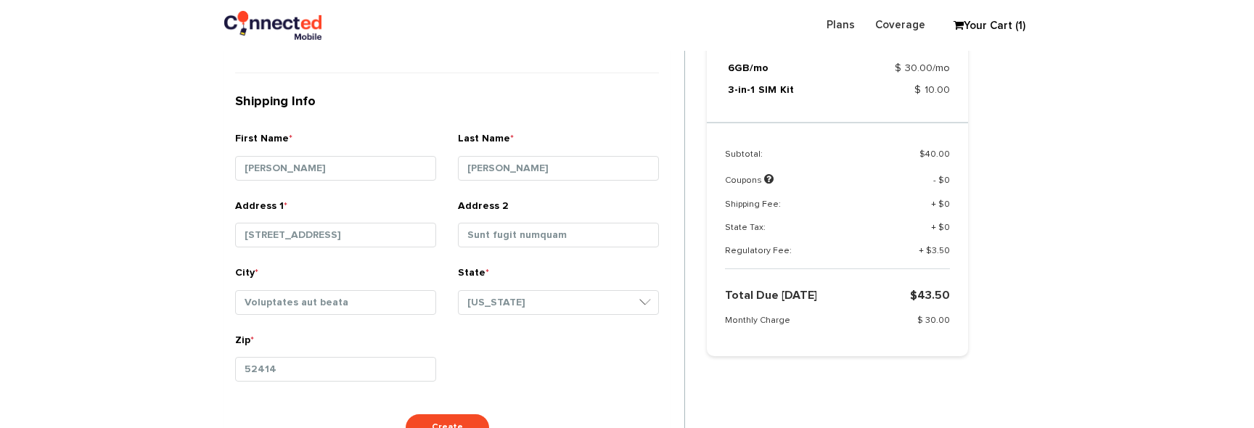
scroll to position [800, 0]
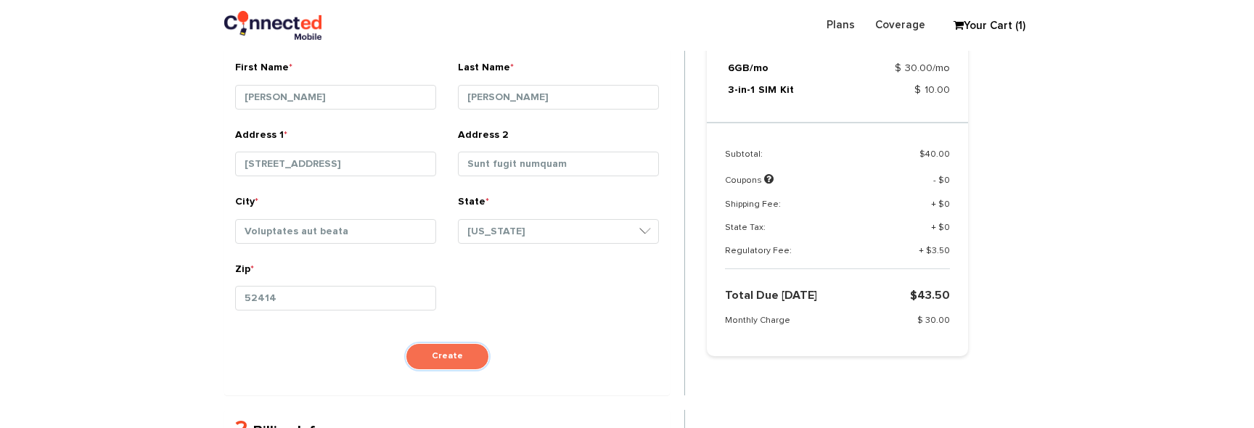
click at [450, 358] on button "Create" at bounding box center [447, 356] width 83 height 27
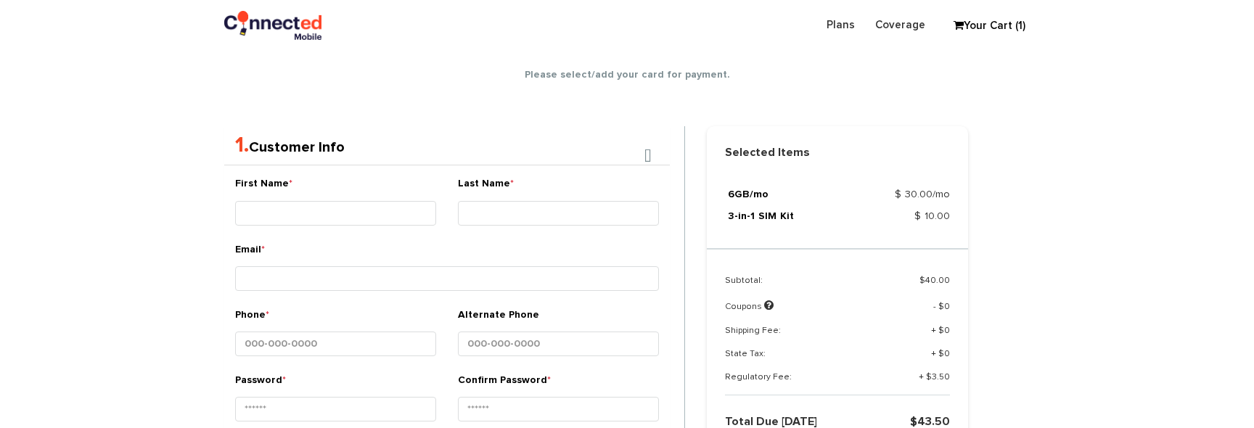
scroll to position [256, 0]
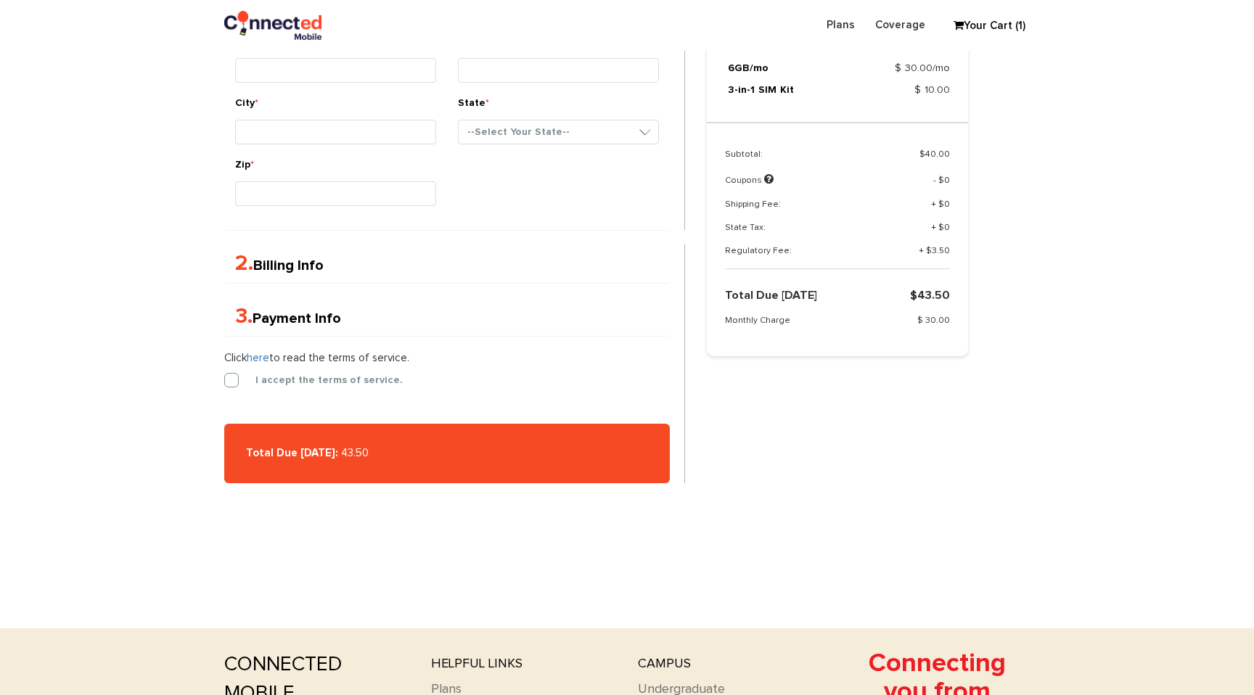
scroll to position [1160, 0]
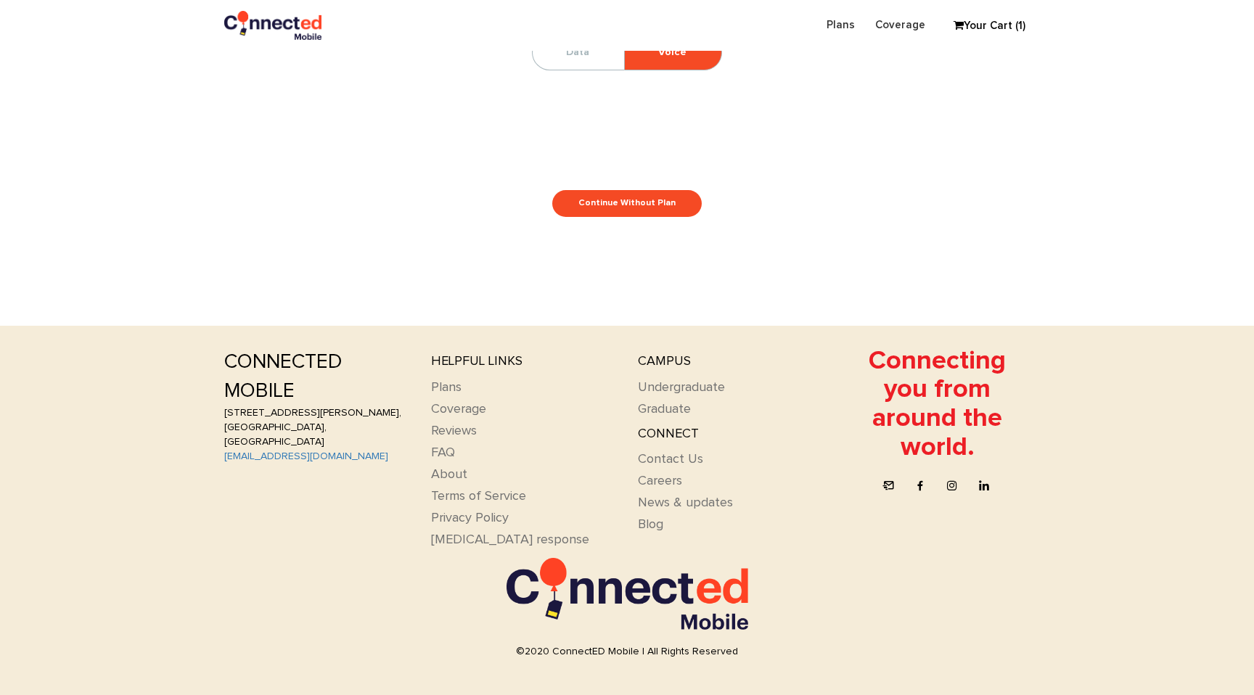
scroll to position [123, 0]
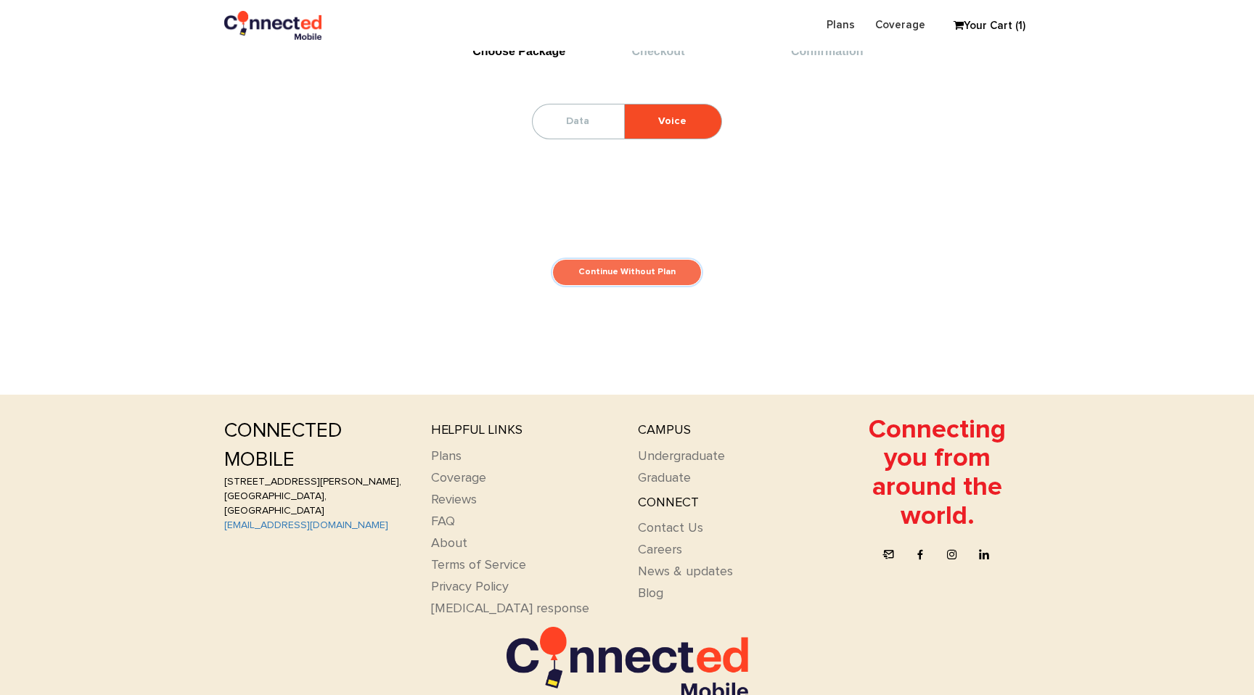
click at [655, 281] on link "Continue Without Plan" at bounding box center [626, 272] width 149 height 27
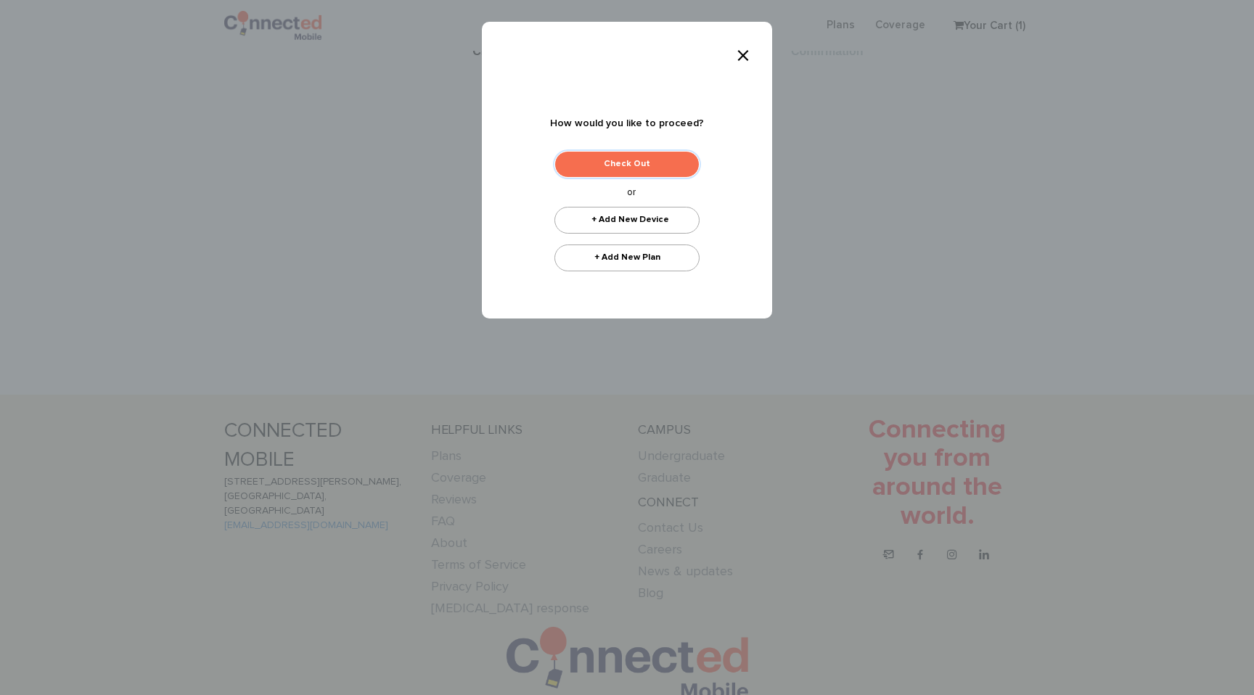
click at [633, 152] on link "Check Out" at bounding box center [626, 164] width 145 height 27
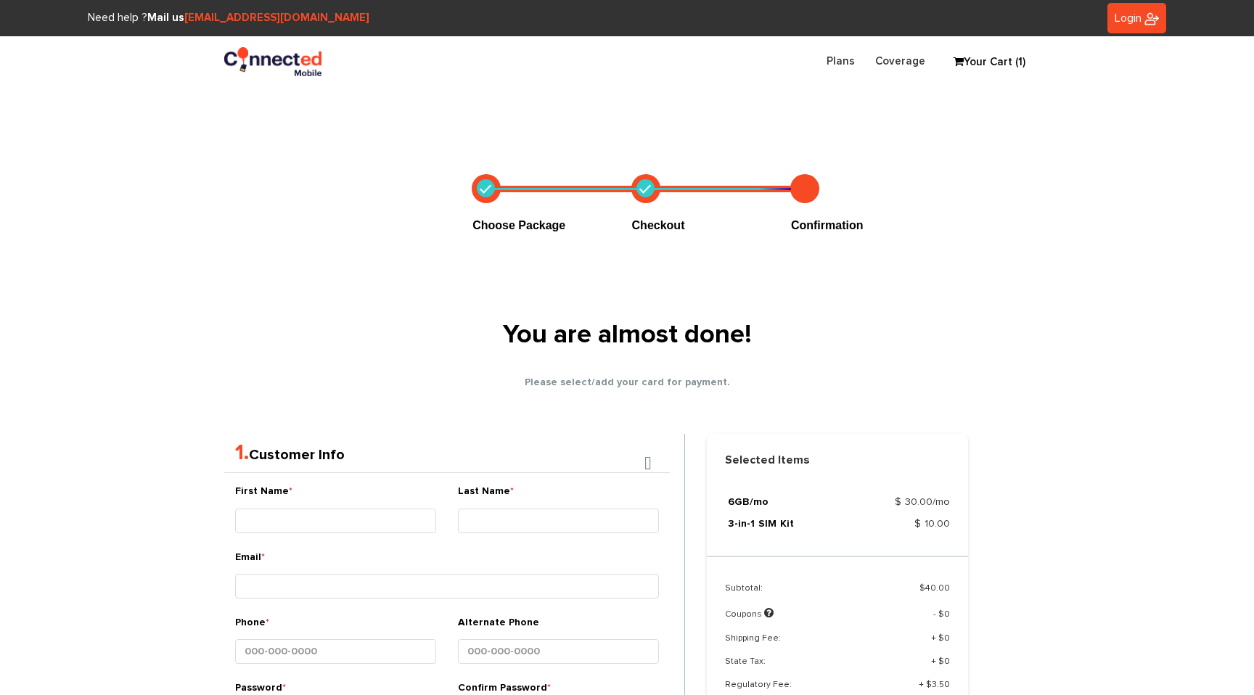
click at [984, 61] on link "Your Cart (1)" at bounding box center [982, 63] width 73 height 22
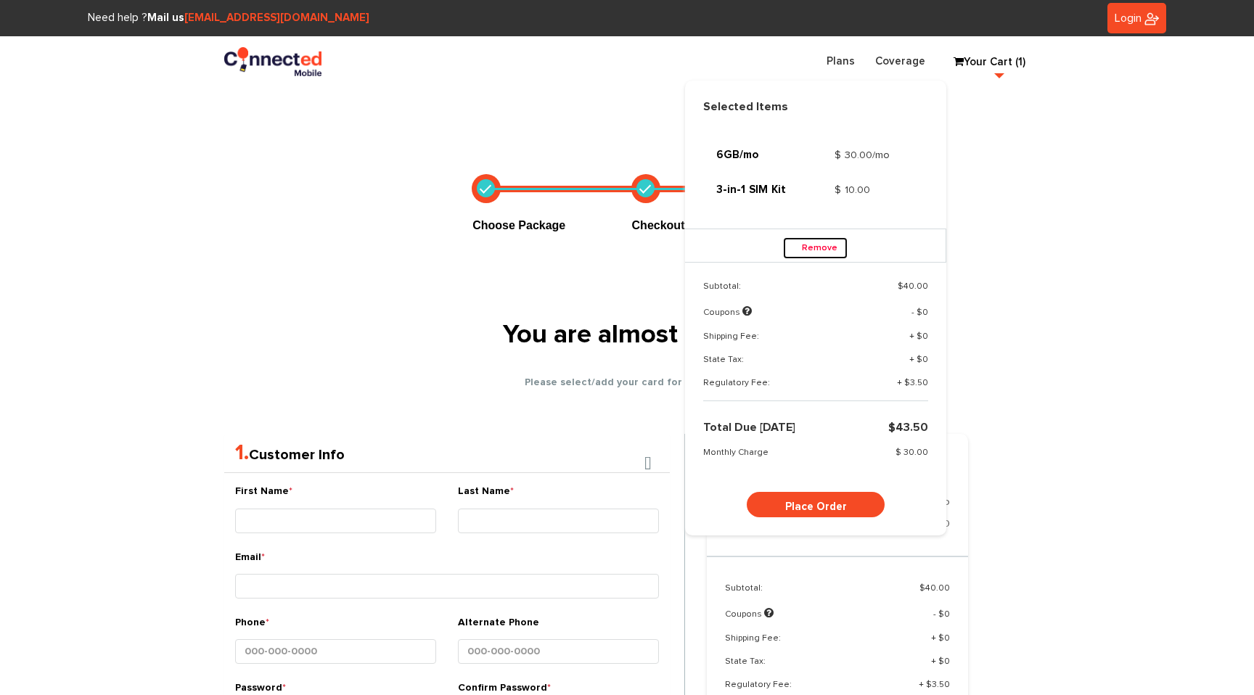
click at [831, 248] on link "Remove" at bounding box center [815, 248] width 65 height 22
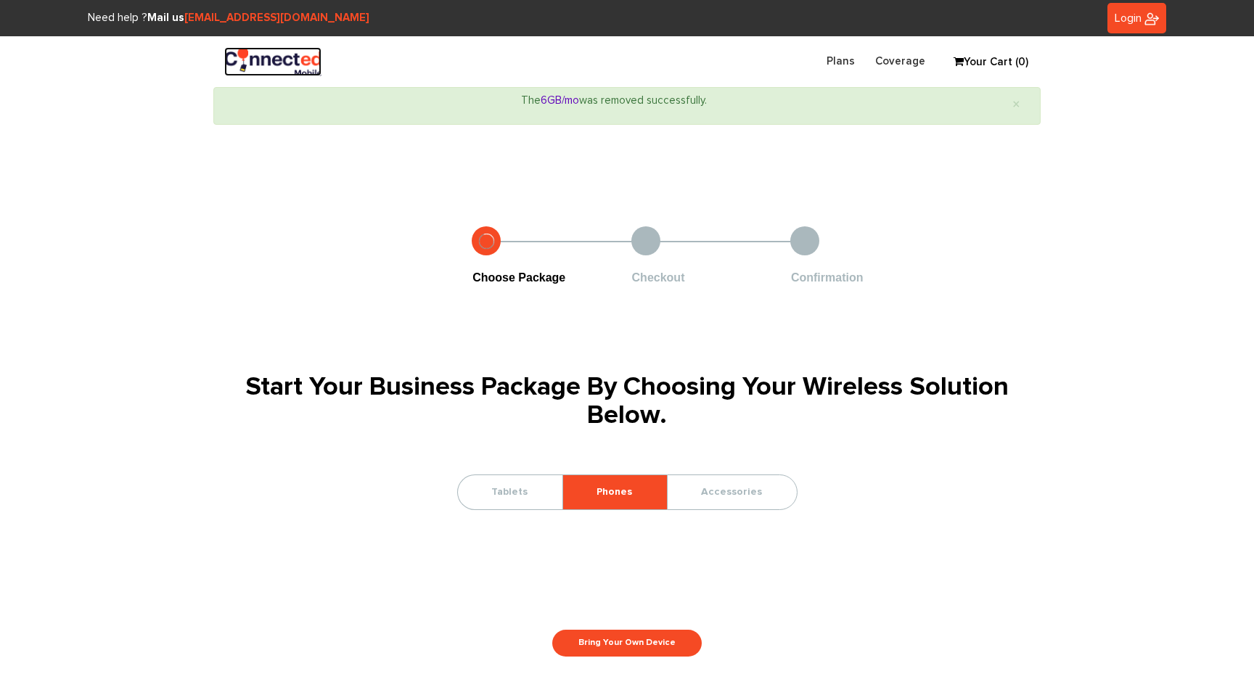
click at [259, 59] on img at bounding box center [272, 61] width 97 height 29
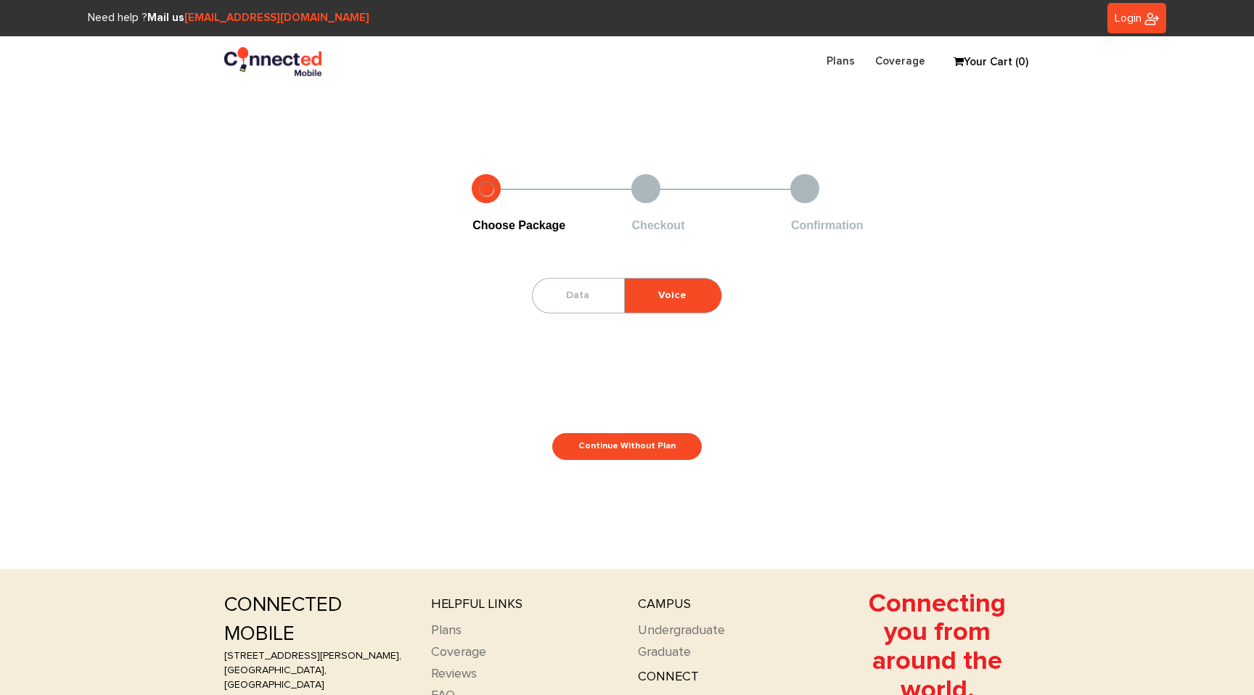
click at [424, 149] on section "Choose Package Checkout Confirmation Data Voice Oops! No Data Plans are availab…" at bounding box center [627, 317] width 1254 height 358
